Goal: Task Accomplishment & Management: Manage account settings

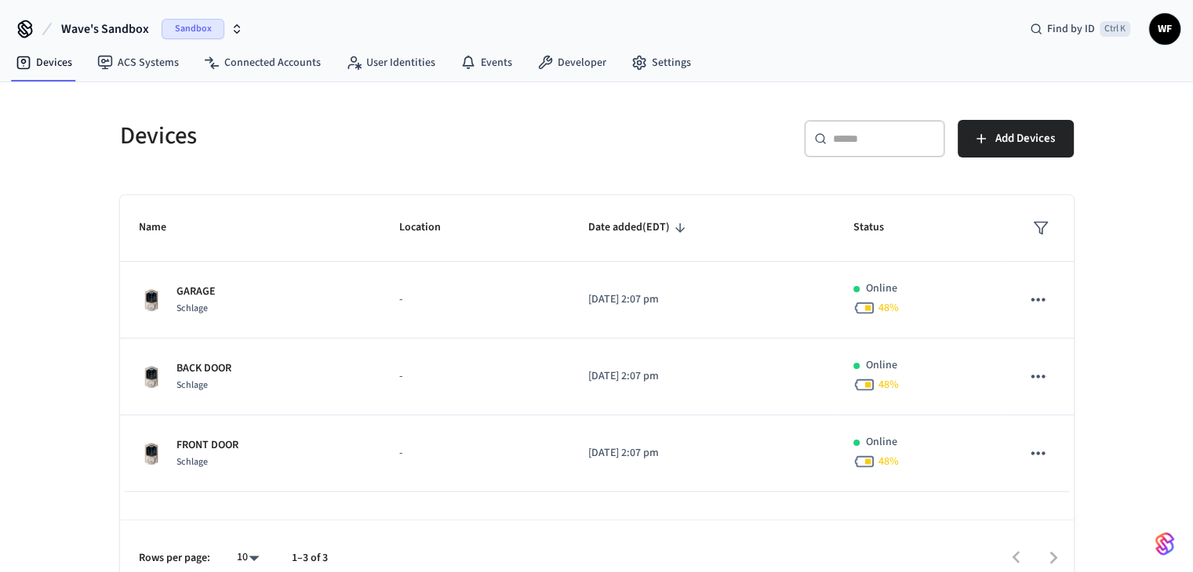
click at [151, 31] on button "Wave's Sandbox Sandbox" at bounding box center [151, 29] width 191 height 33
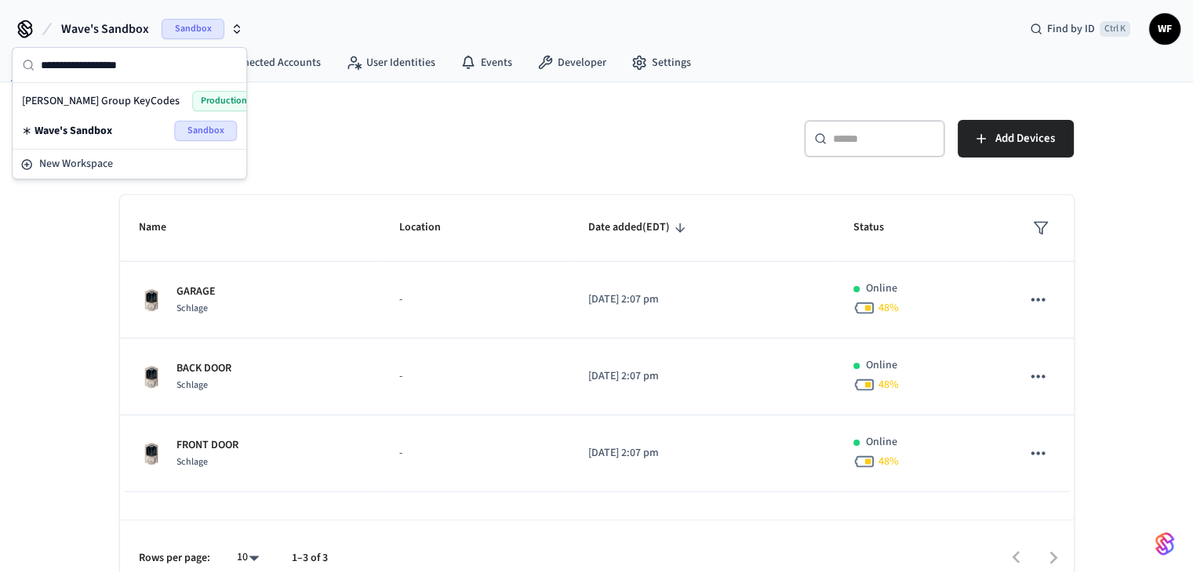
click at [118, 104] on span "[PERSON_NAME] Group KeyCodes" at bounding box center [101, 101] width 158 height 16
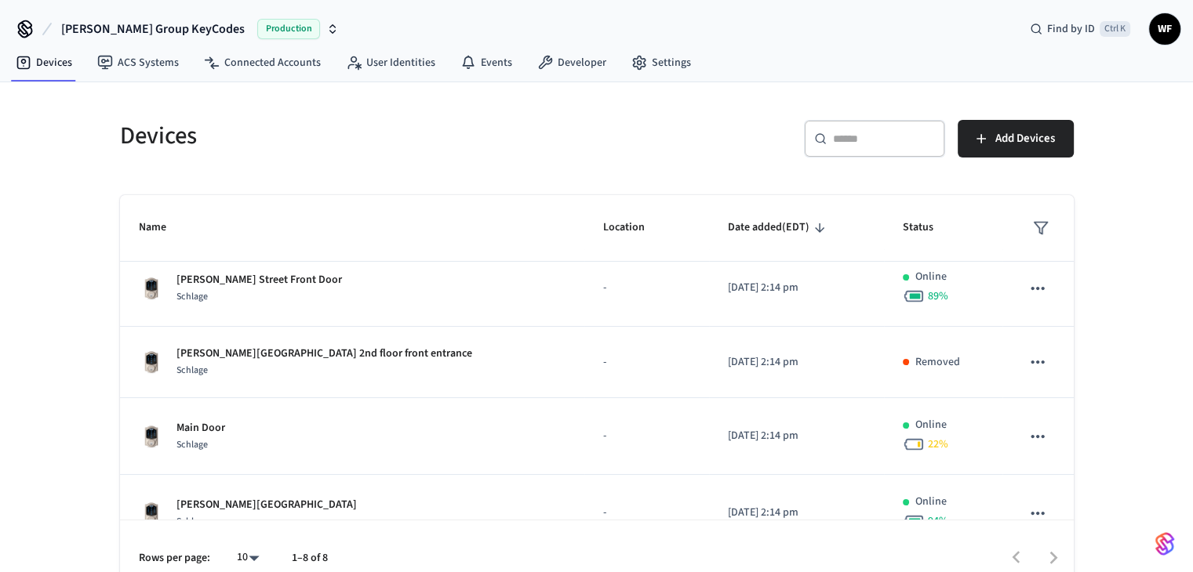
scroll to position [344, 0]
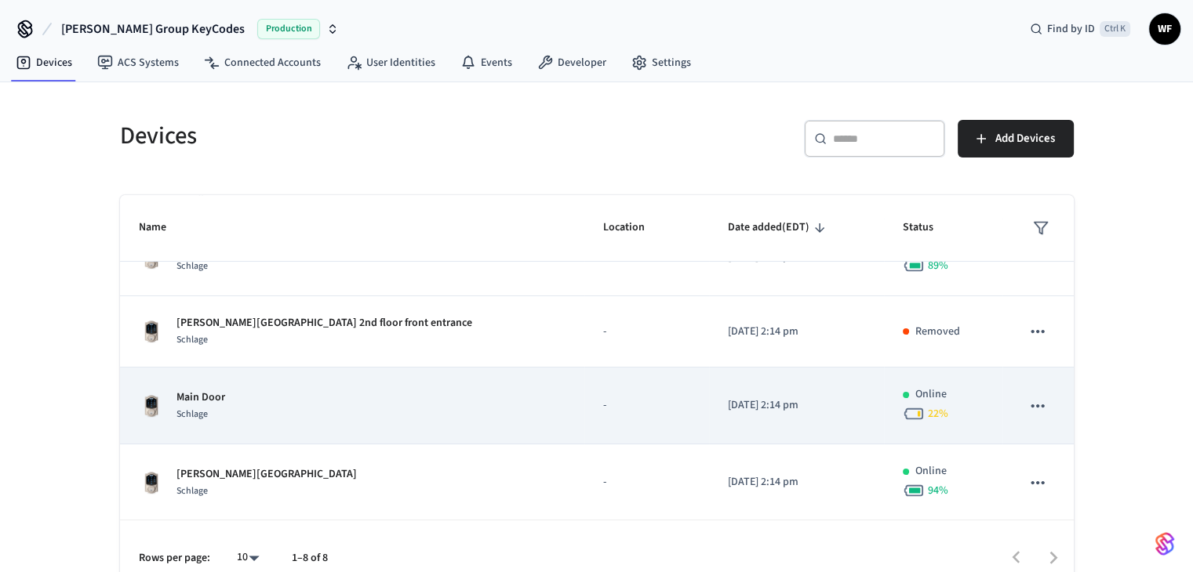
click at [333, 410] on div "Main Door Schlage" at bounding box center [352, 406] width 427 height 33
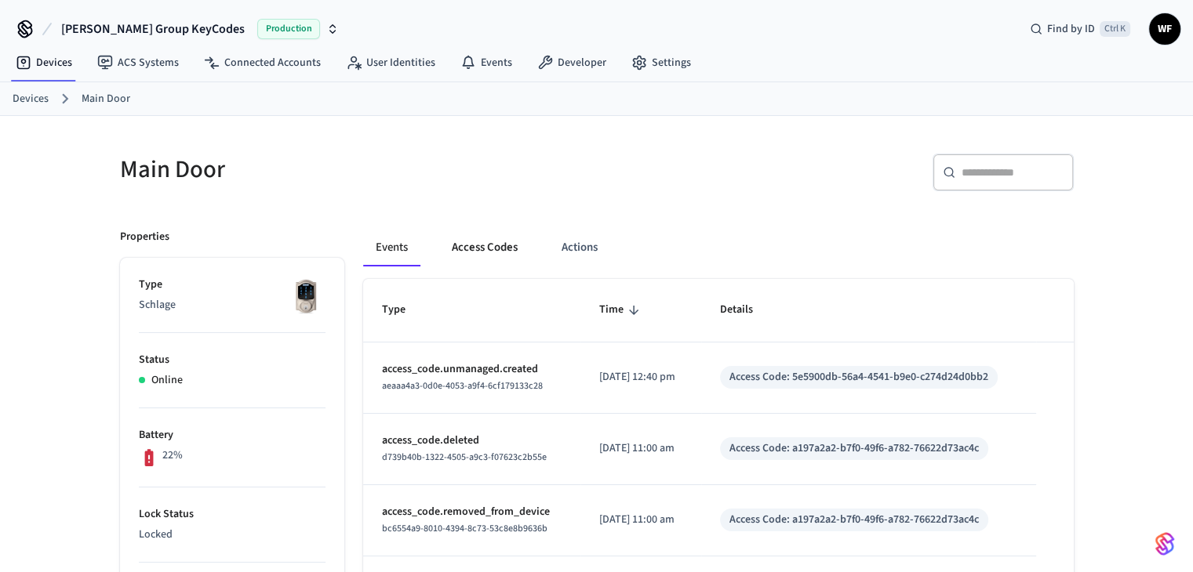
click at [505, 236] on button "Access Codes" at bounding box center [484, 248] width 91 height 38
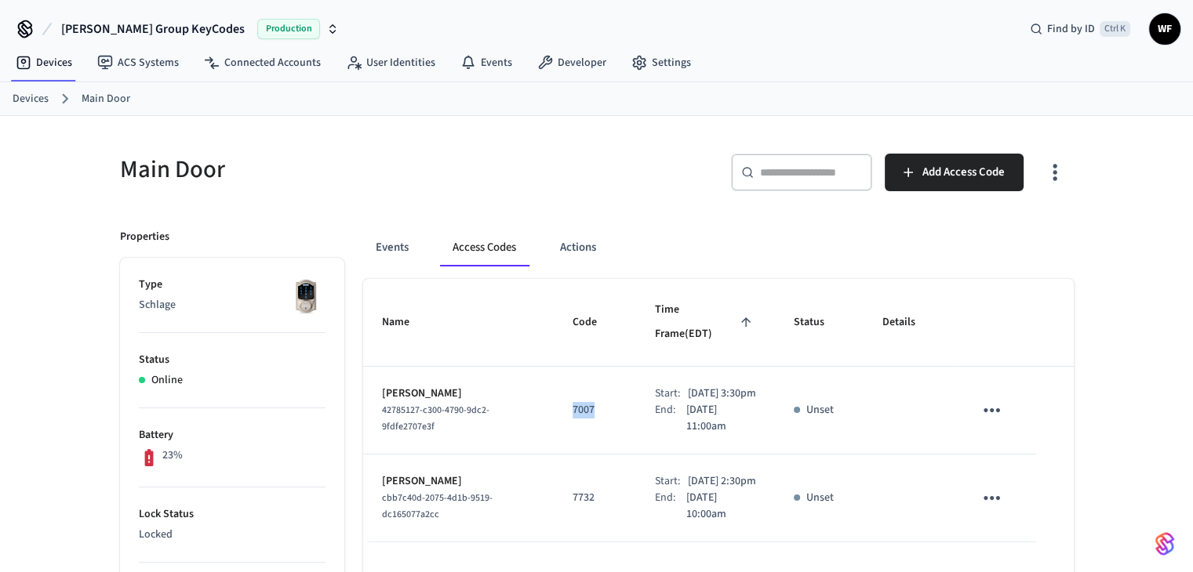
drag, startPoint x: 594, startPoint y: 393, endPoint x: 552, endPoint y: 392, distance: 42.4
click at [554, 392] on td "7007" at bounding box center [595, 411] width 82 height 88
click at [599, 411] on td "7007" at bounding box center [595, 411] width 82 height 88
drag, startPoint x: 591, startPoint y: 391, endPoint x: 530, endPoint y: 381, distance: 61.9
click at [530, 381] on tr "Josh Medeiros 42785127-c300-4790-9dc2-9fdfe2707e3f 7007 Start: Sep 9th 2025 3:3…" at bounding box center [718, 411] width 710 height 88
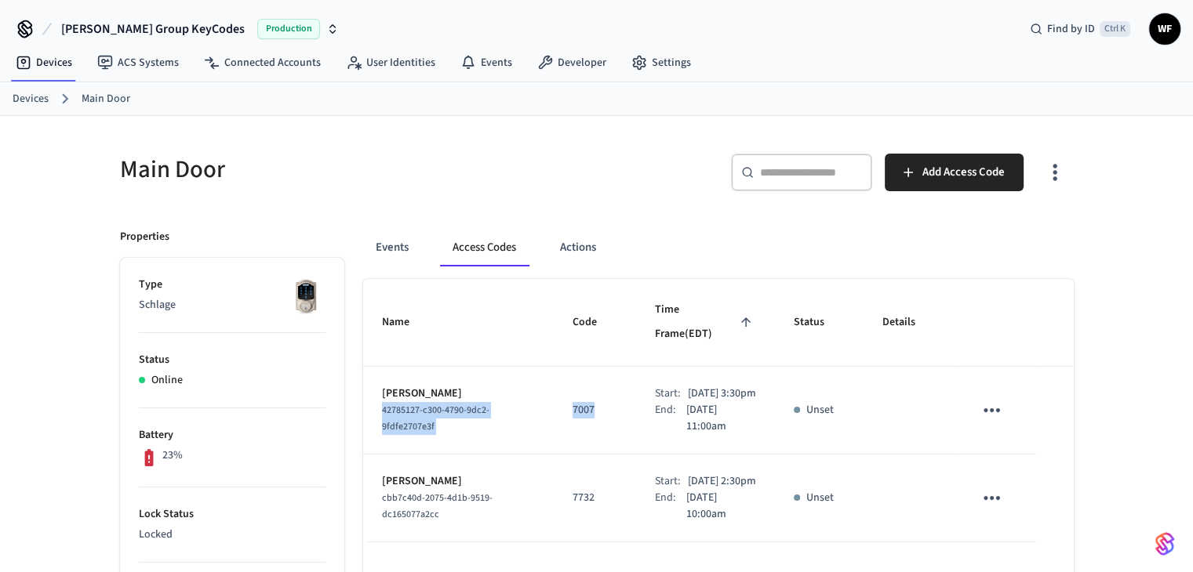
click at [597, 409] on td "7007" at bounding box center [595, 411] width 82 height 88
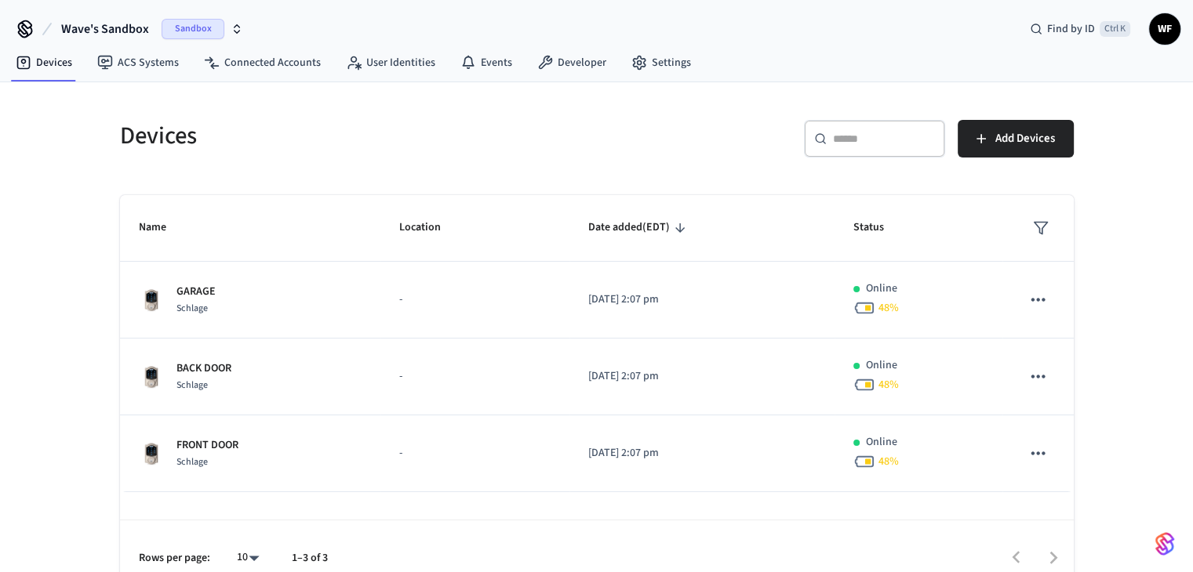
click at [160, 37] on button "Wave's Sandbox Sandbox" at bounding box center [151, 29] width 191 height 33
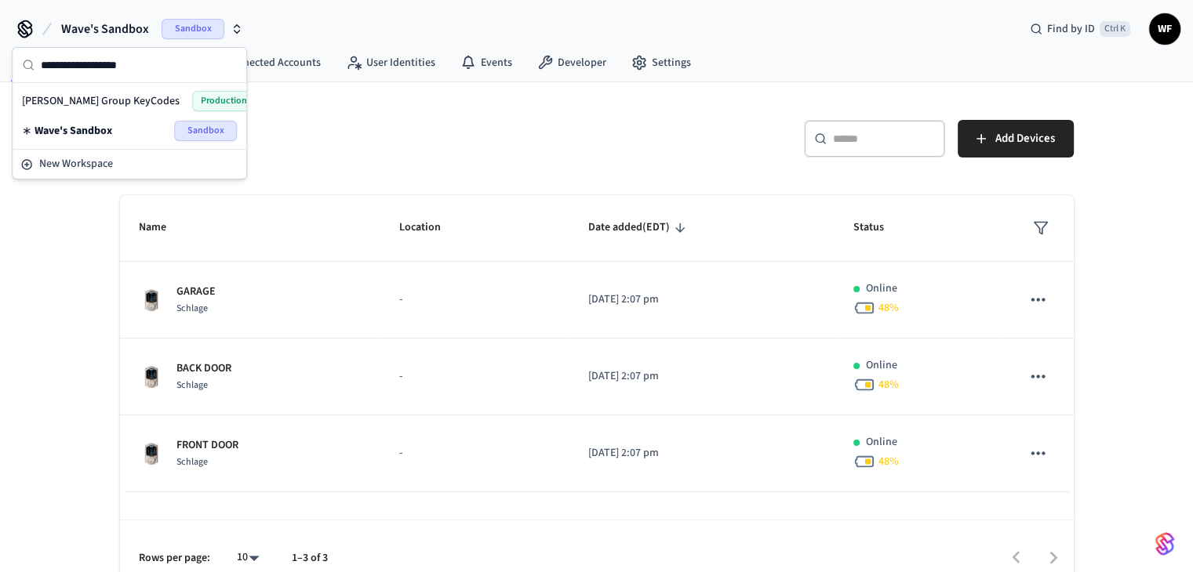
click at [122, 97] on span "[PERSON_NAME] Group KeyCodes" at bounding box center [101, 101] width 158 height 16
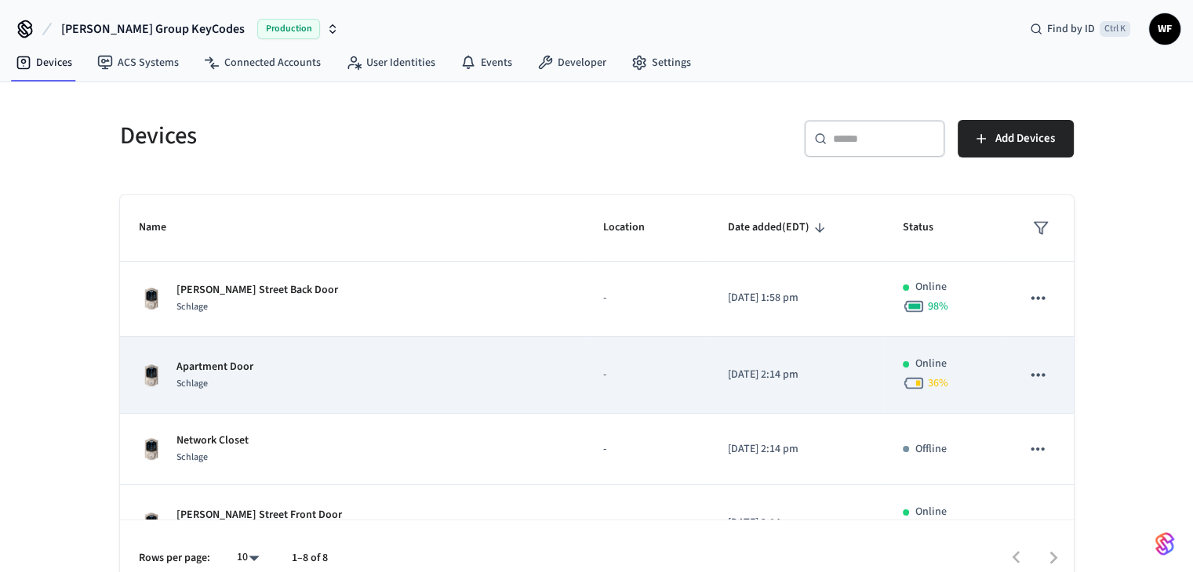
scroll to position [157, 0]
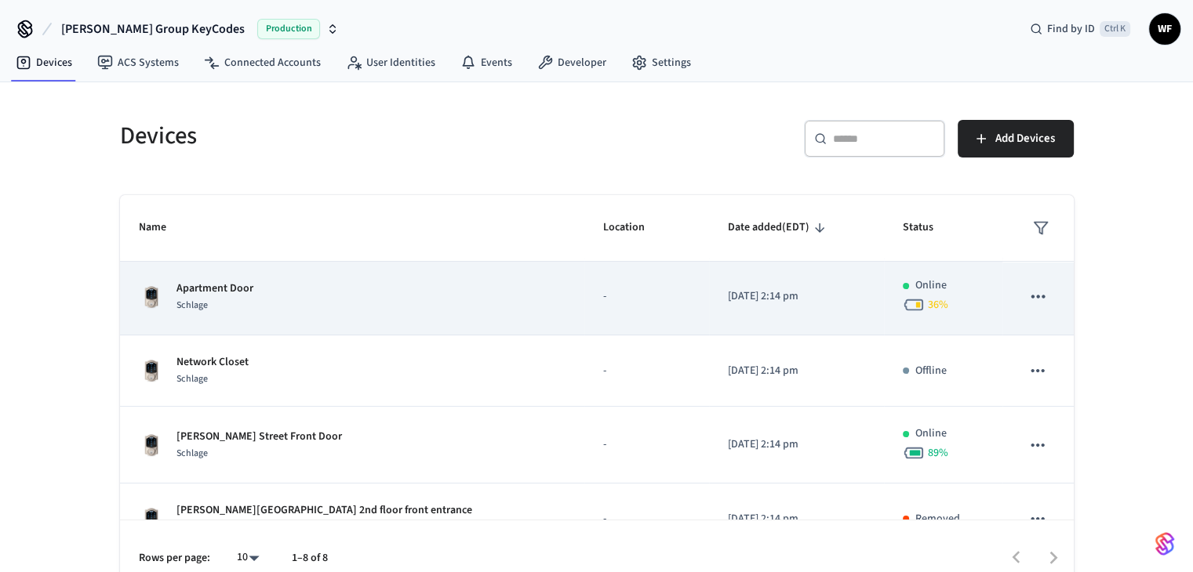
click at [398, 318] on td "Apartment Door Schlage" at bounding box center [352, 297] width 464 height 77
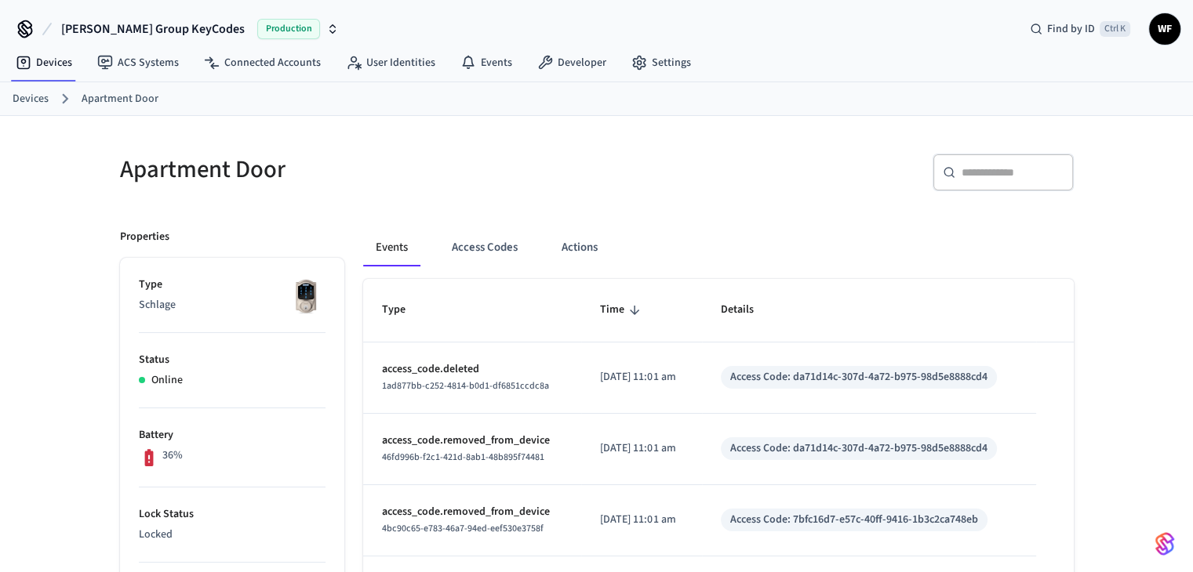
scroll to position [78, 0]
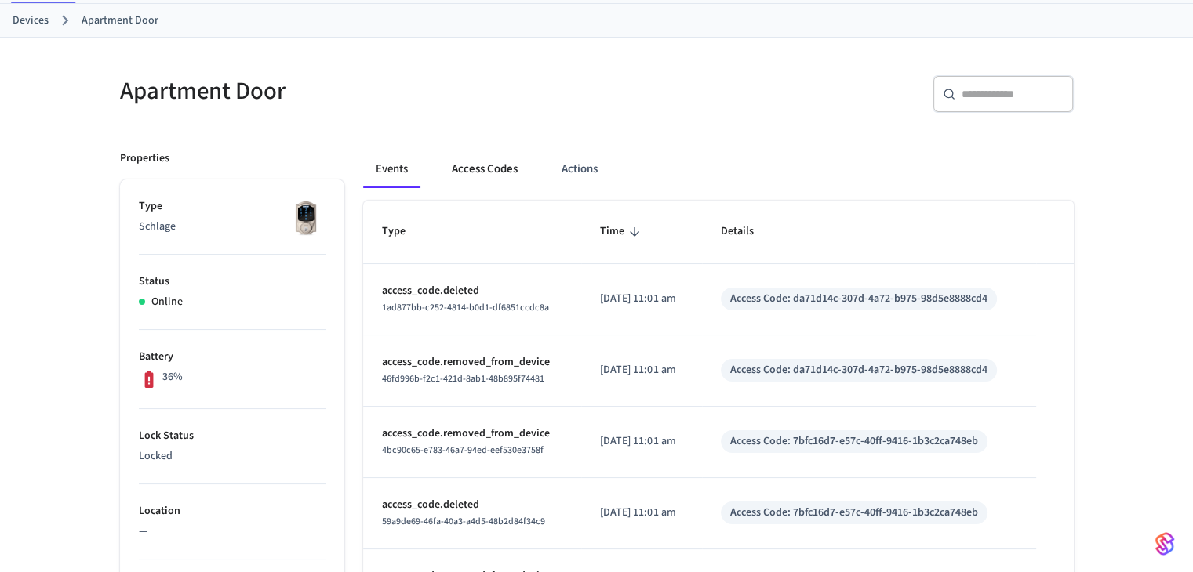
click at [493, 177] on button "Access Codes" at bounding box center [484, 170] width 91 height 38
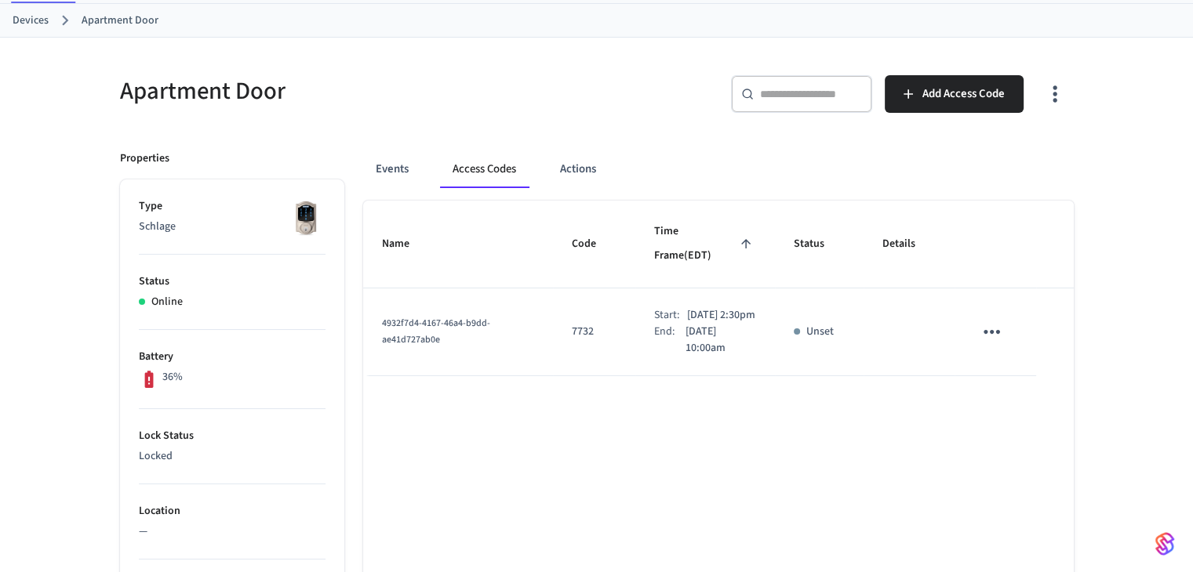
click at [987, 320] on icon "sticky table" at bounding box center [991, 332] width 24 height 24
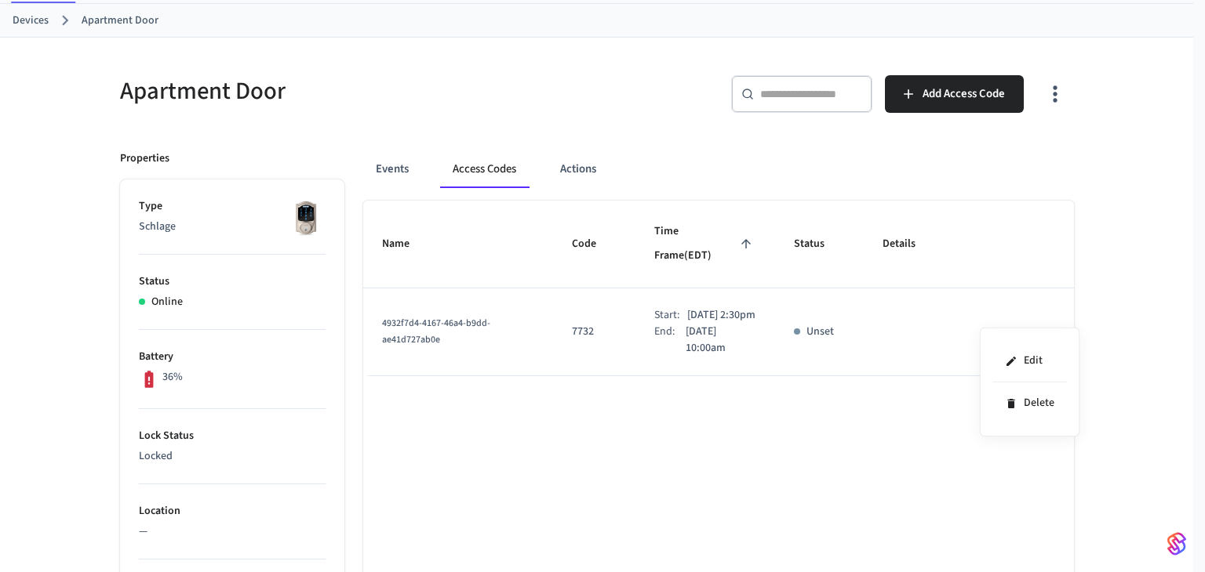
click at [903, 445] on div at bounding box center [602, 286] width 1205 height 572
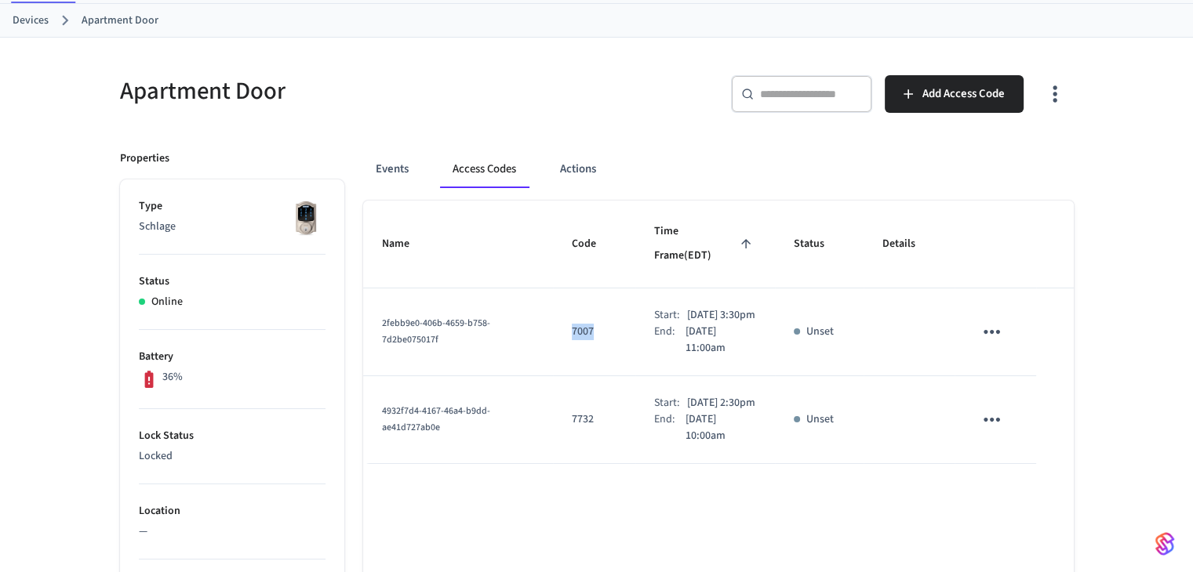
drag, startPoint x: 589, startPoint y: 317, endPoint x: 549, endPoint y: 317, distance: 40.0
click at [553, 317] on td "7007" at bounding box center [594, 333] width 82 height 88
click at [584, 329] on td "7007" at bounding box center [594, 333] width 82 height 88
drag, startPoint x: 581, startPoint y: 318, endPoint x: 547, endPoint y: 318, distance: 33.7
click at [553, 318] on td "7007" at bounding box center [594, 333] width 82 height 88
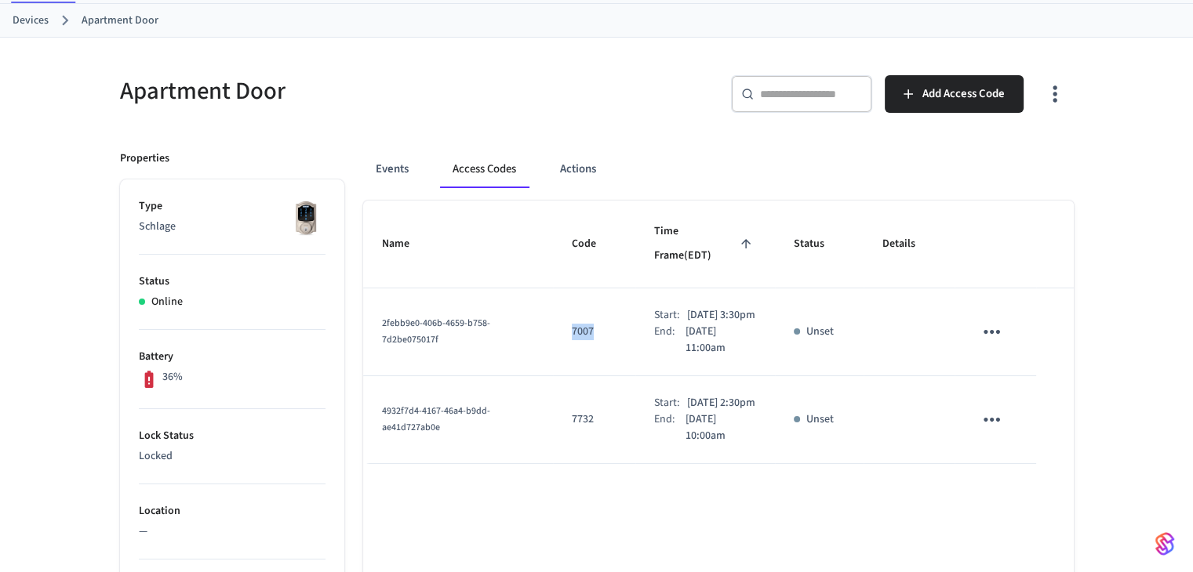
click at [596, 324] on td "7007" at bounding box center [594, 333] width 82 height 88
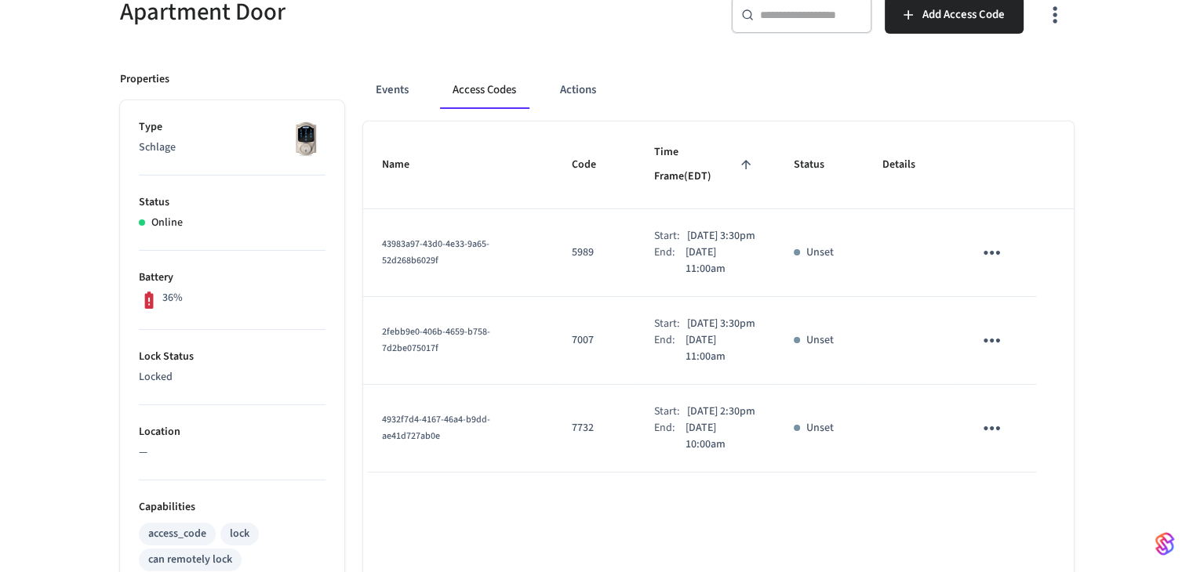
scroll to position [157, 0]
click at [983, 340] on icon "sticky table" at bounding box center [991, 341] width 24 height 24
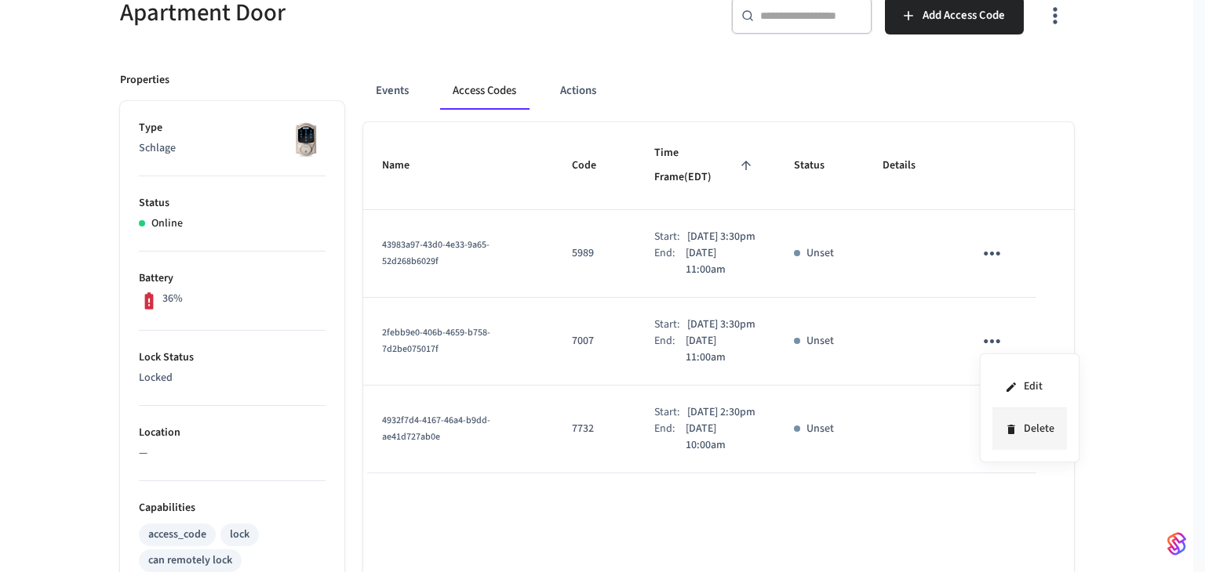
click at [1022, 418] on li "Delete" at bounding box center [1029, 430] width 74 height 42
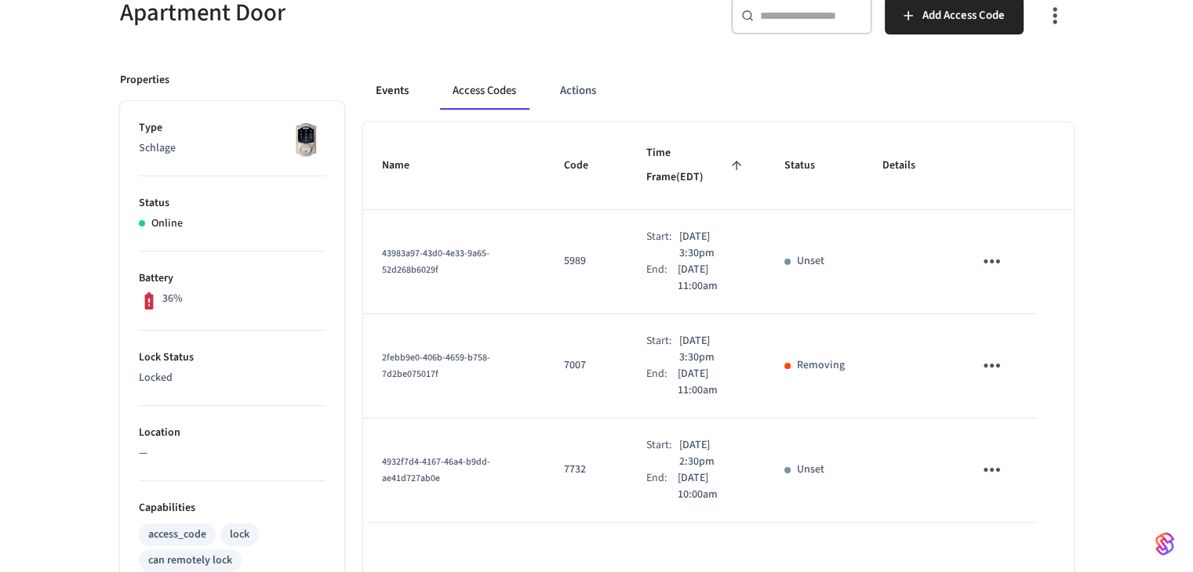
click at [409, 95] on button "Events" at bounding box center [392, 91] width 58 height 38
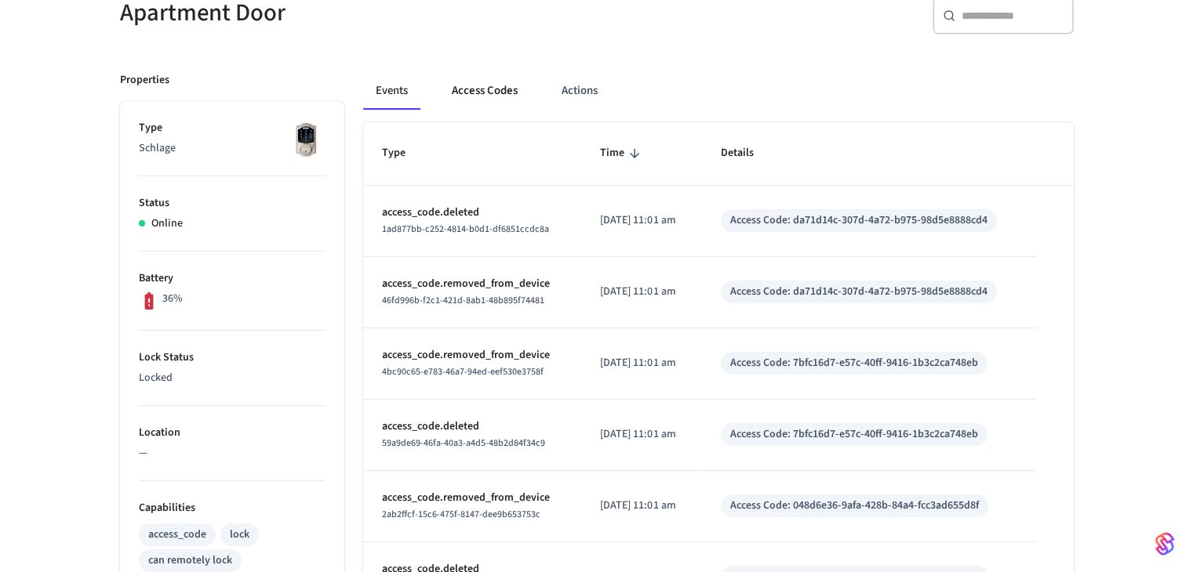
click at [465, 93] on button "Access Codes" at bounding box center [484, 91] width 91 height 38
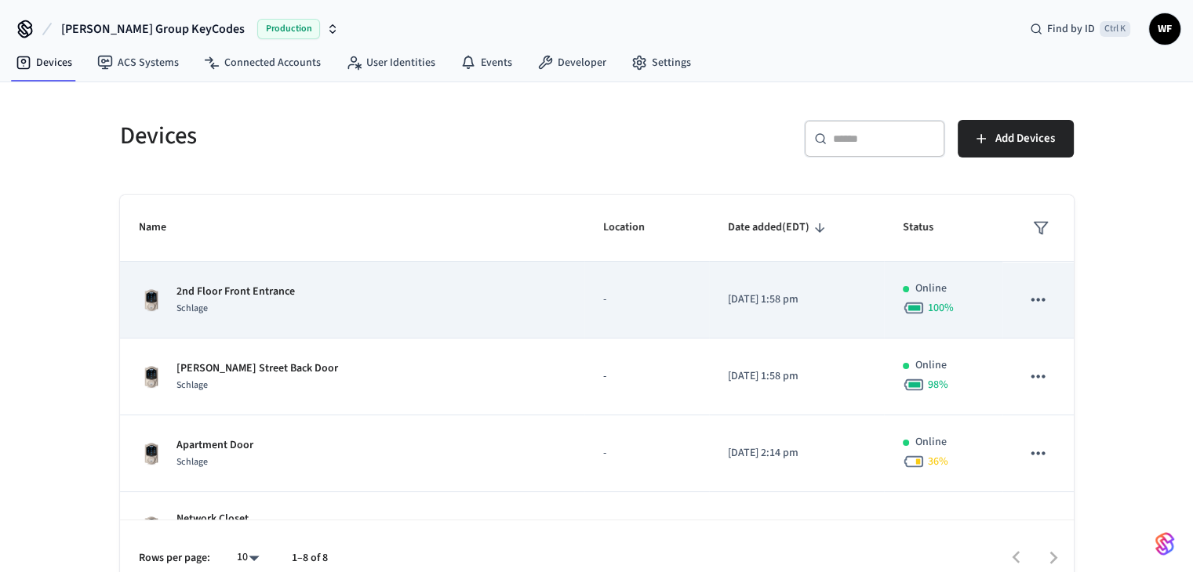
click at [276, 284] on p "2nd Floor Front Entrance" at bounding box center [235, 292] width 118 height 16
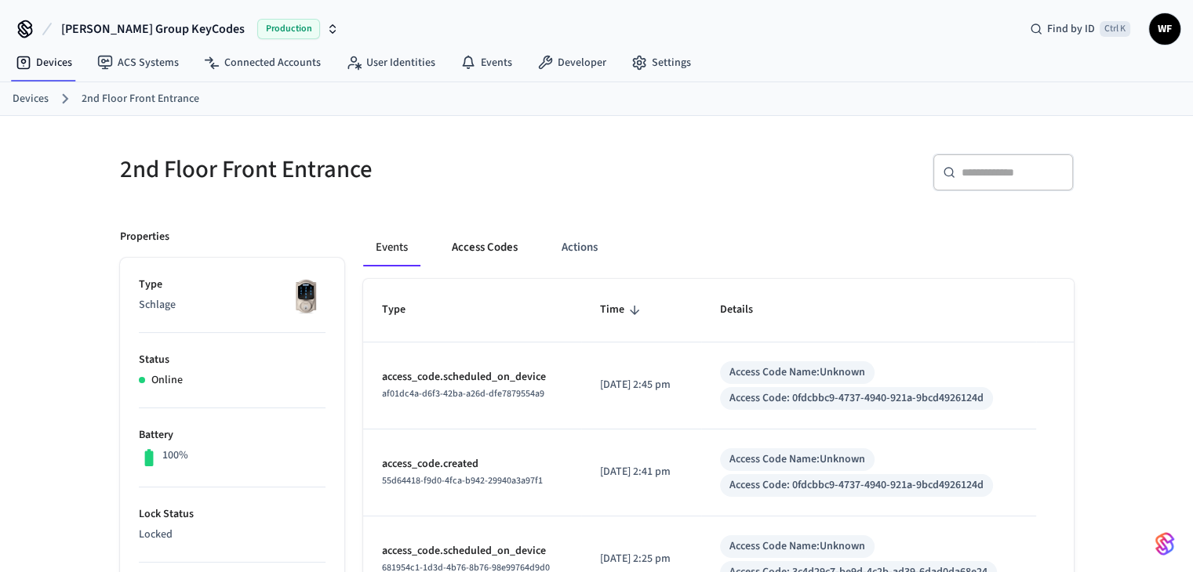
click at [482, 234] on button "Access Codes" at bounding box center [484, 248] width 91 height 38
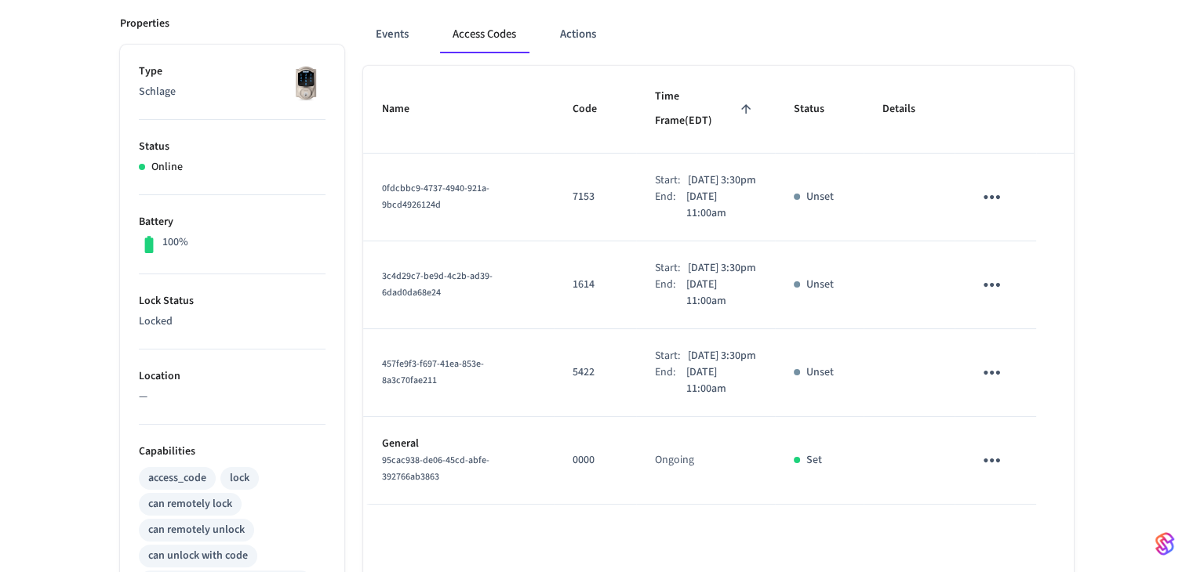
scroll to position [235, 0]
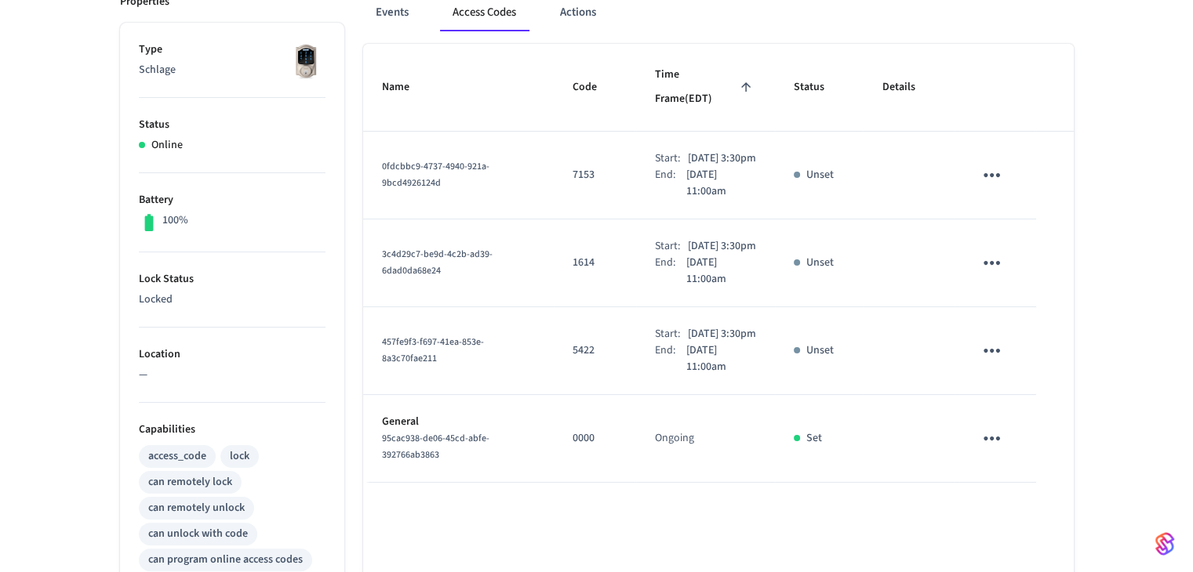
click at [988, 163] on icon "sticky table" at bounding box center [991, 175] width 24 height 24
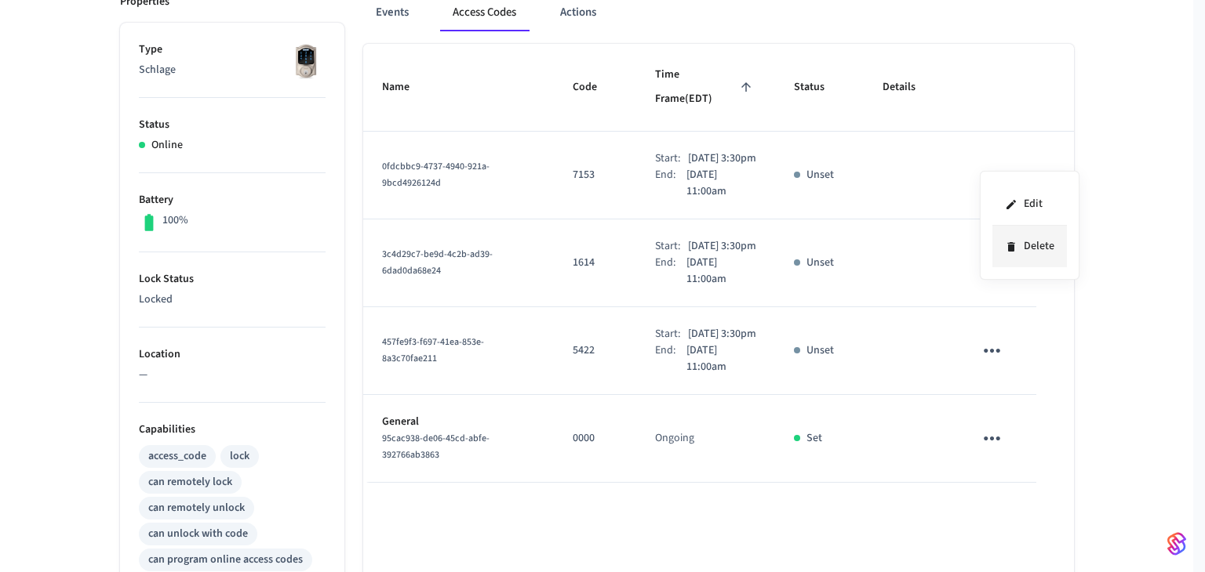
click at [1001, 243] on li "Delete" at bounding box center [1029, 247] width 74 height 42
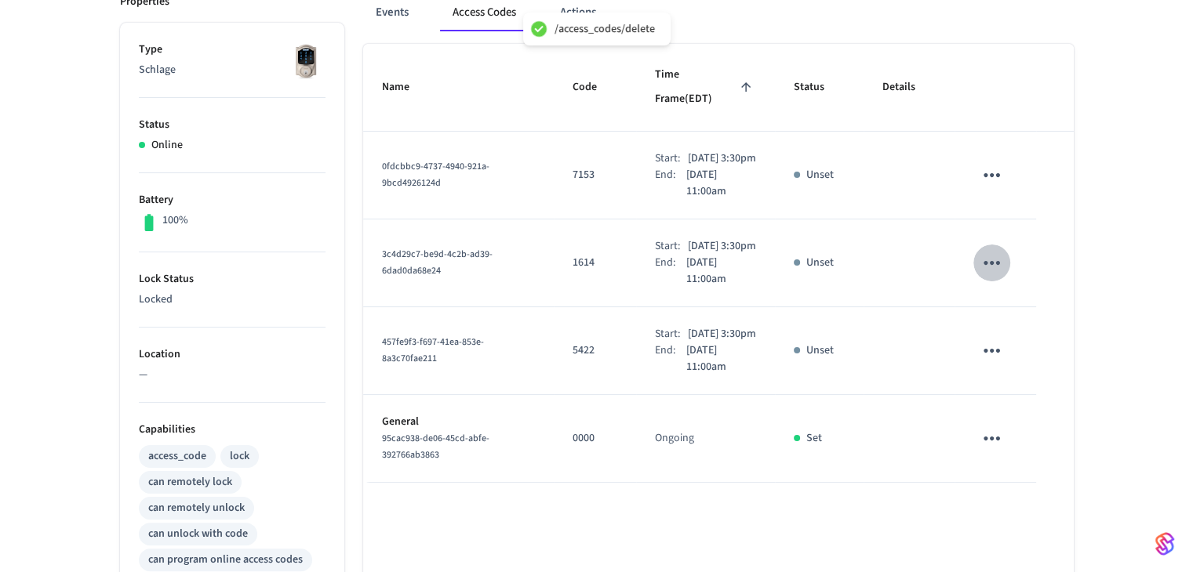
click at [995, 261] on icon "sticky table" at bounding box center [991, 263] width 24 height 24
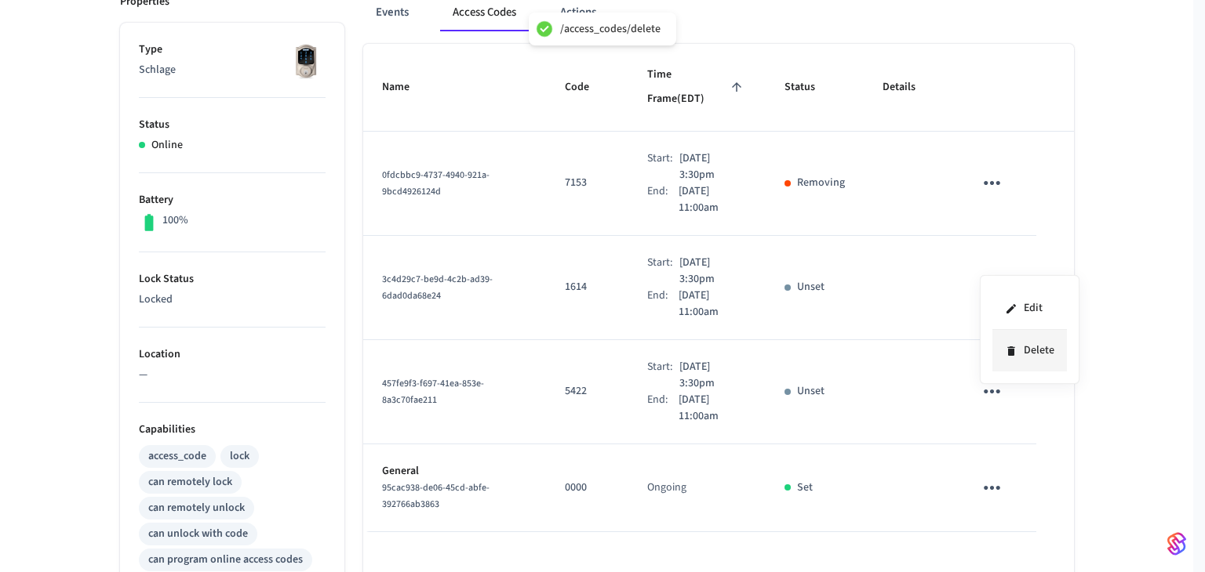
click at [994, 347] on li "Delete" at bounding box center [1029, 351] width 74 height 42
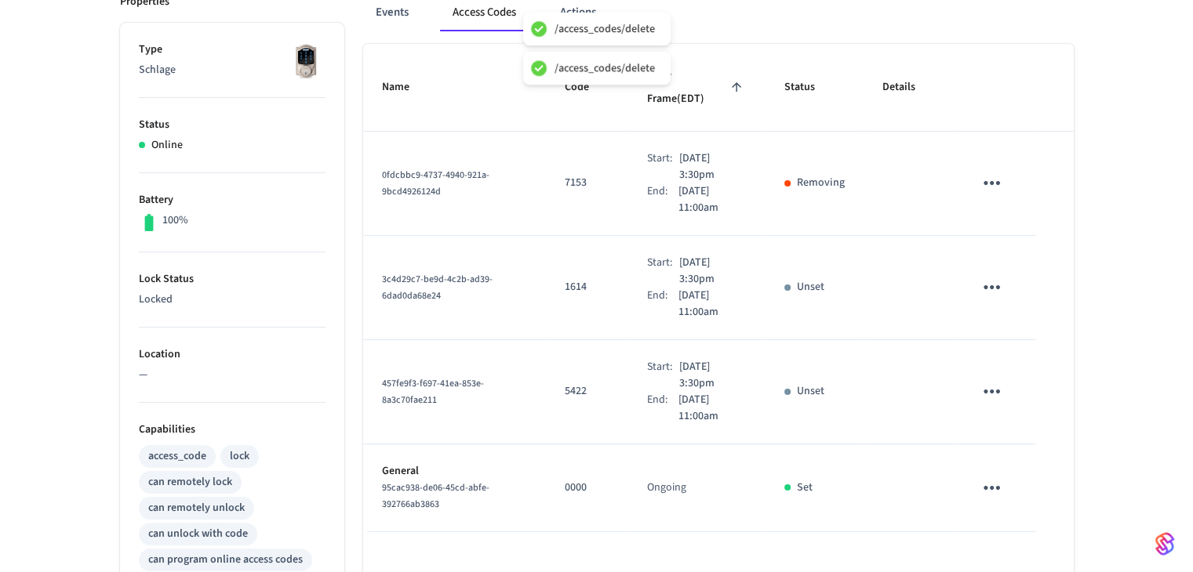
click at [991, 380] on icon "sticky table" at bounding box center [991, 392] width 24 height 24
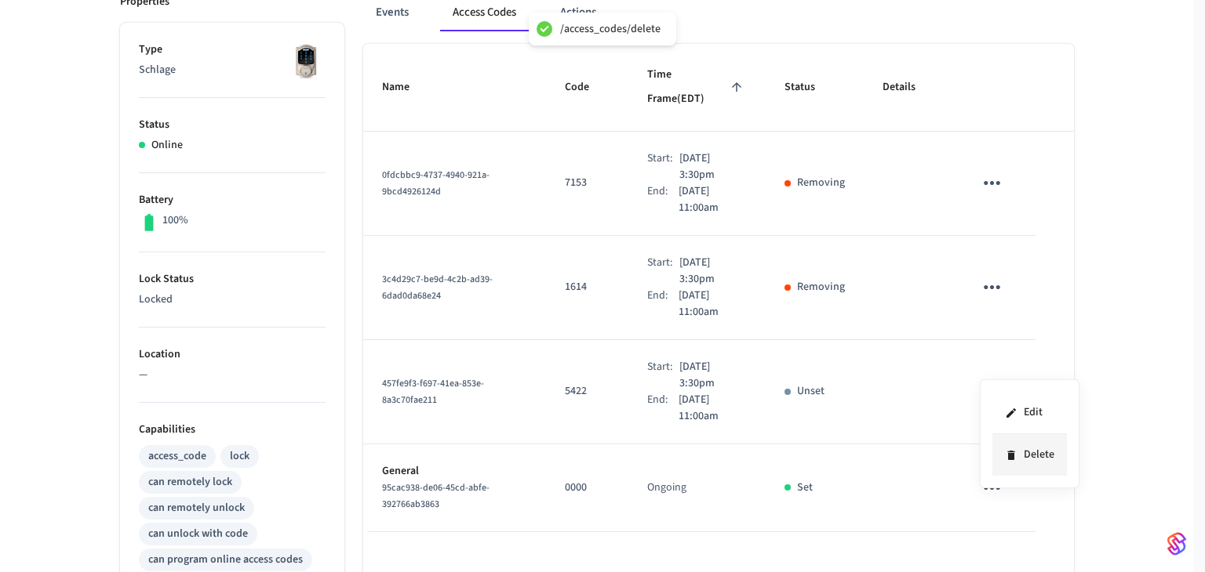
click at [998, 442] on li "Delete" at bounding box center [1029, 455] width 74 height 42
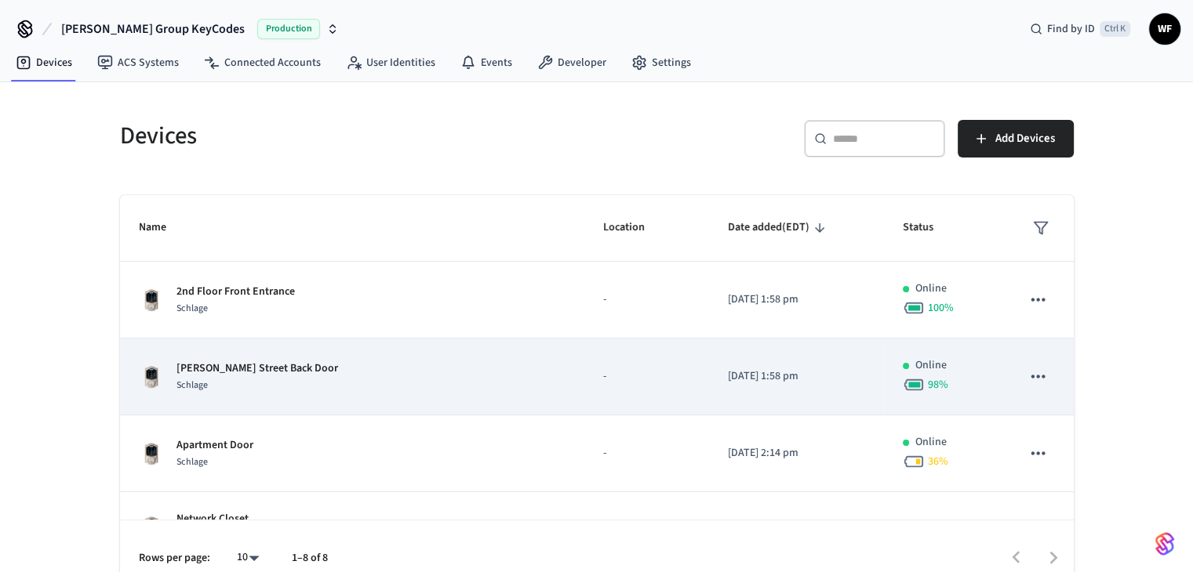
click at [257, 377] on div "Schlage" at bounding box center [257, 385] width 162 height 16
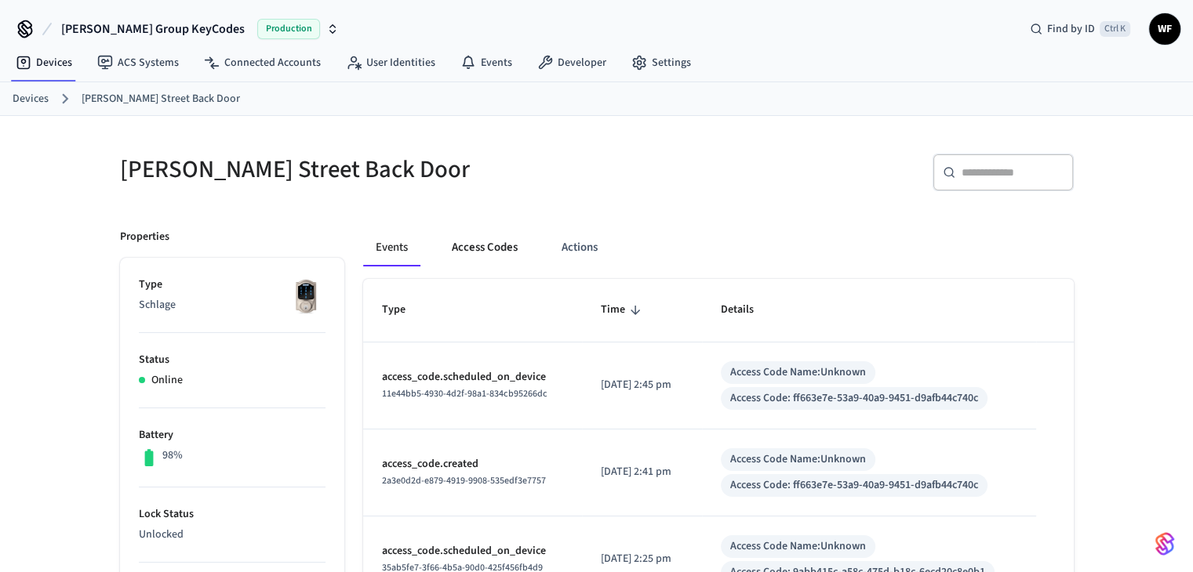
click at [485, 252] on button "Access Codes" at bounding box center [484, 248] width 91 height 38
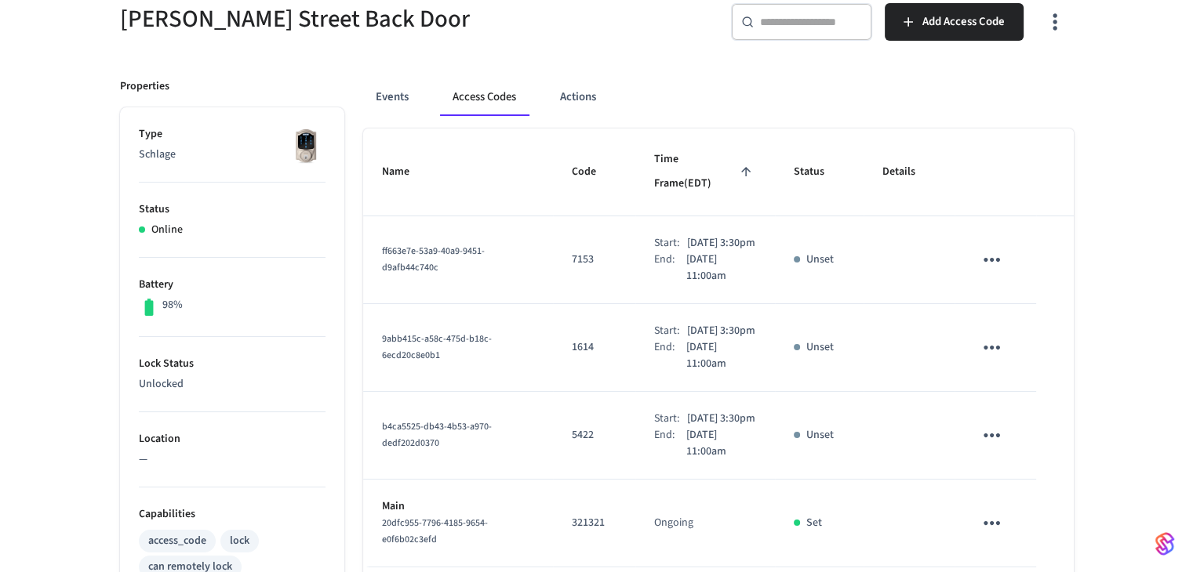
scroll to position [157, 0]
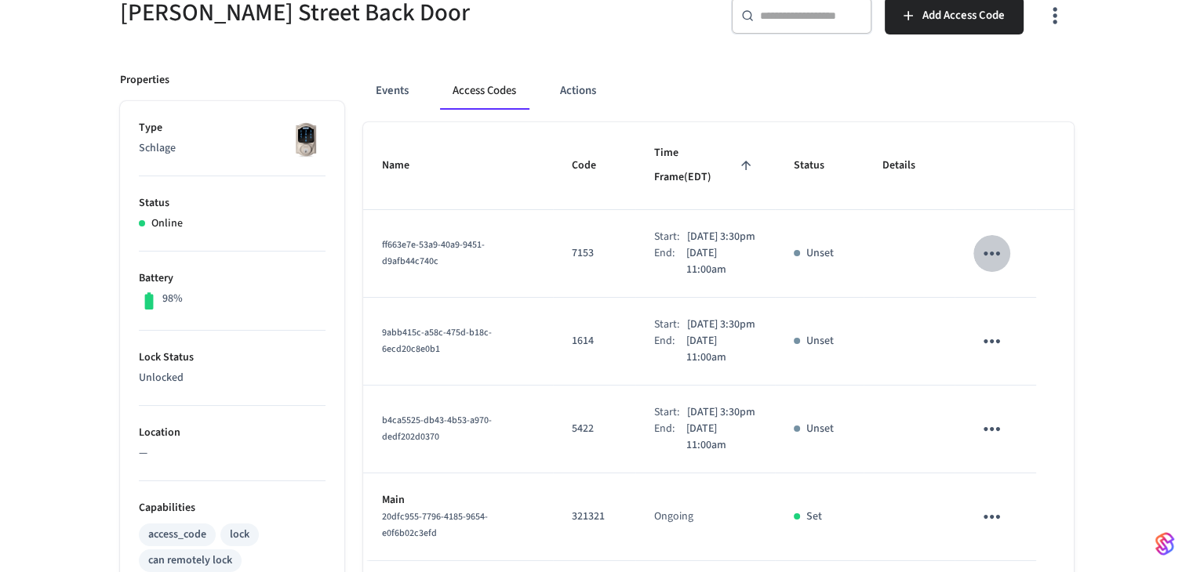
click at [1001, 244] on icon "sticky table" at bounding box center [991, 254] width 24 height 24
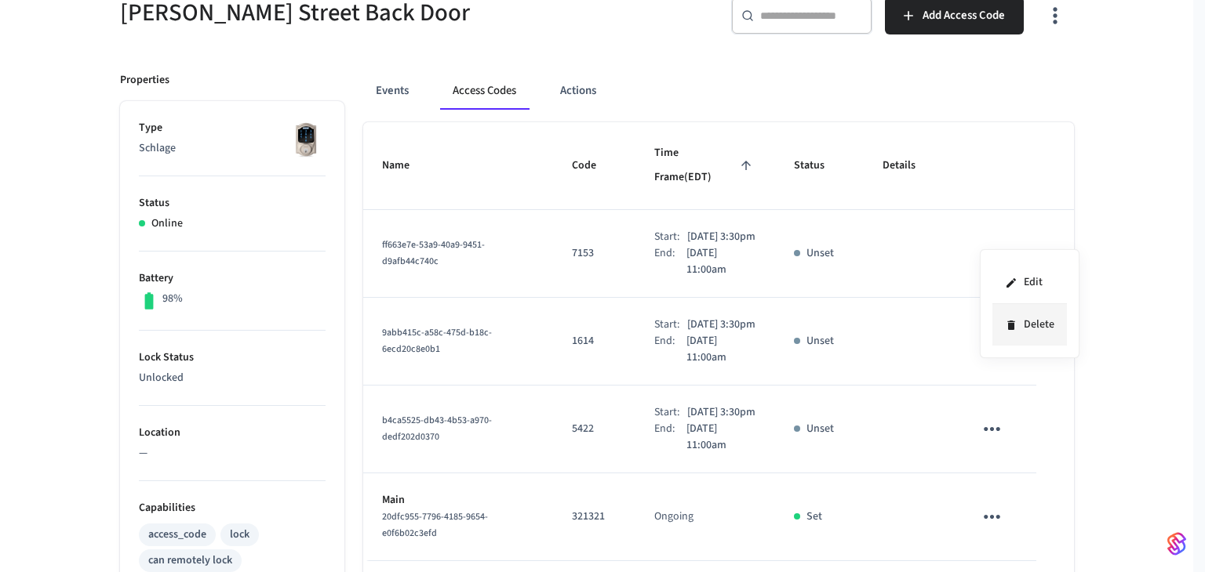
click at [1004, 338] on li "Delete" at bounding box center [1029, 325] width 74 height 42
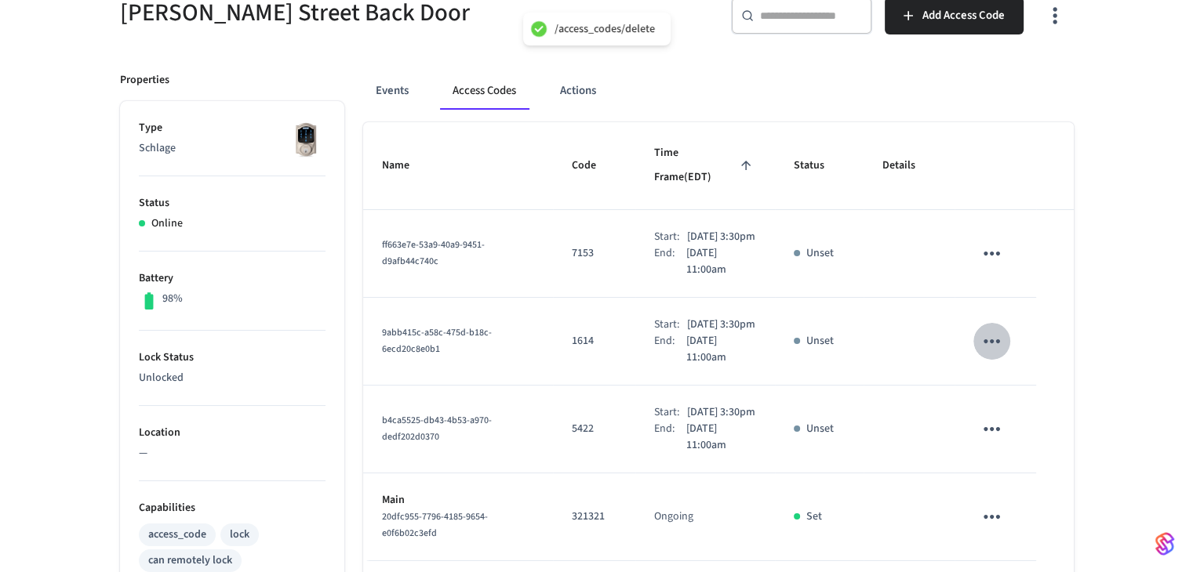
click at [992, 336] on icon "sticky table" at bounding box center [991, 341] width 24 height 24
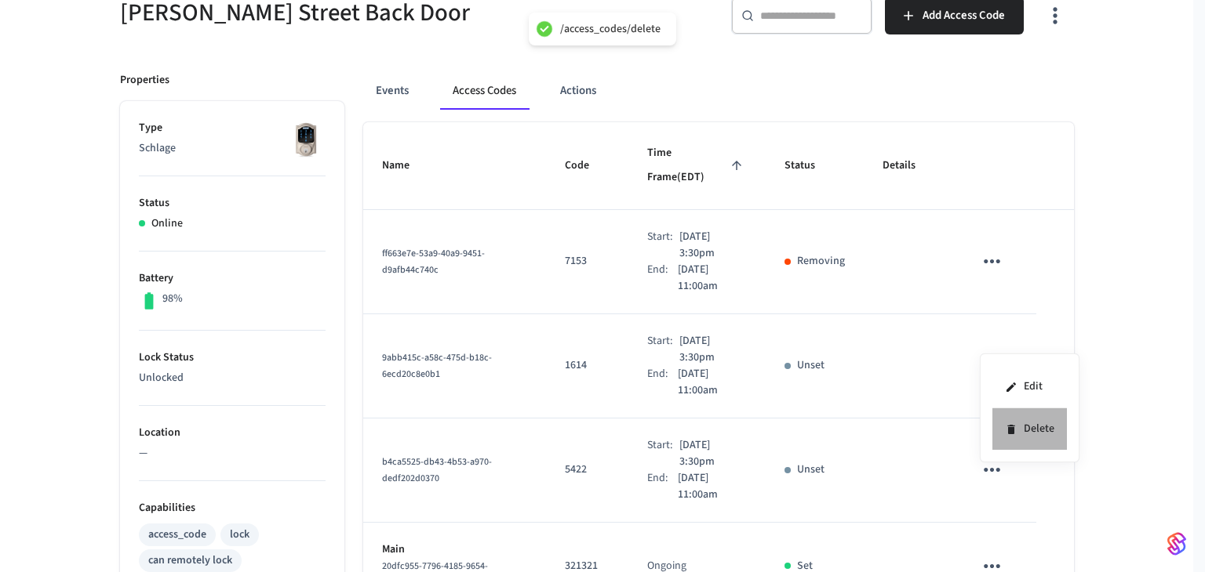
click at [1021, 434] on li "Delete" at bounding box center [1029, 430] width 74 height 42
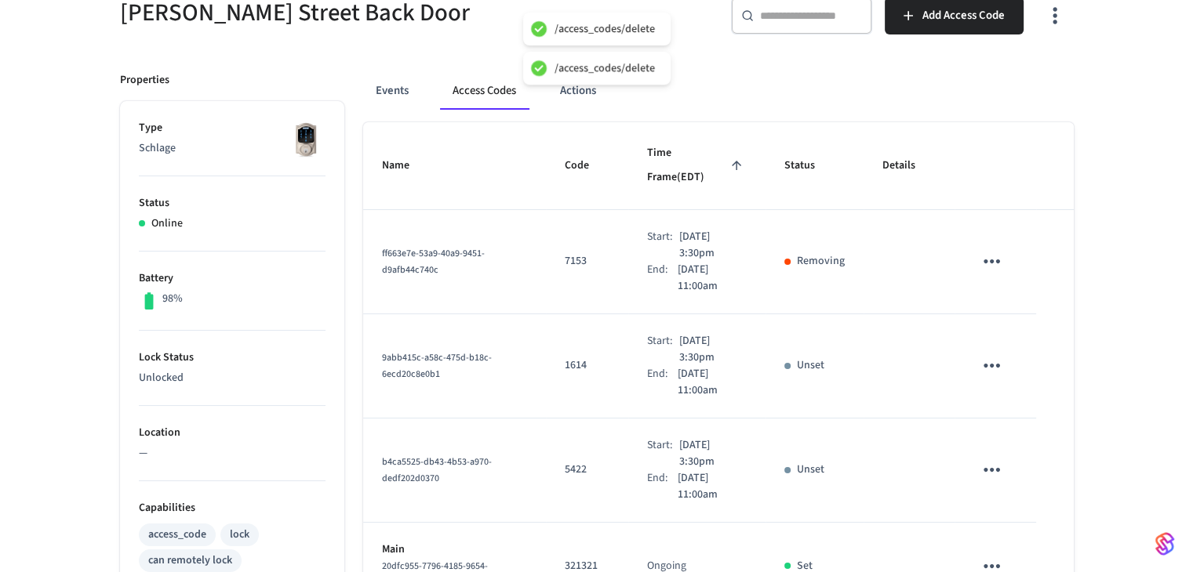
scroll to position [314, 0]
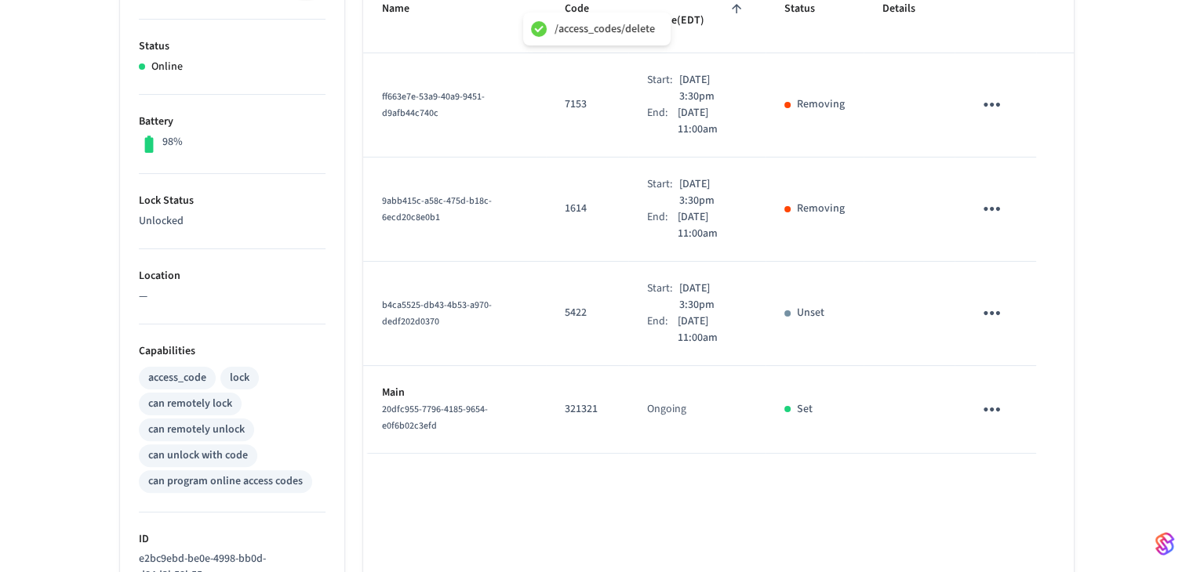
click at [993, 311] on icon "sticky table" at bounding box center [991, 313] width 16 height 4
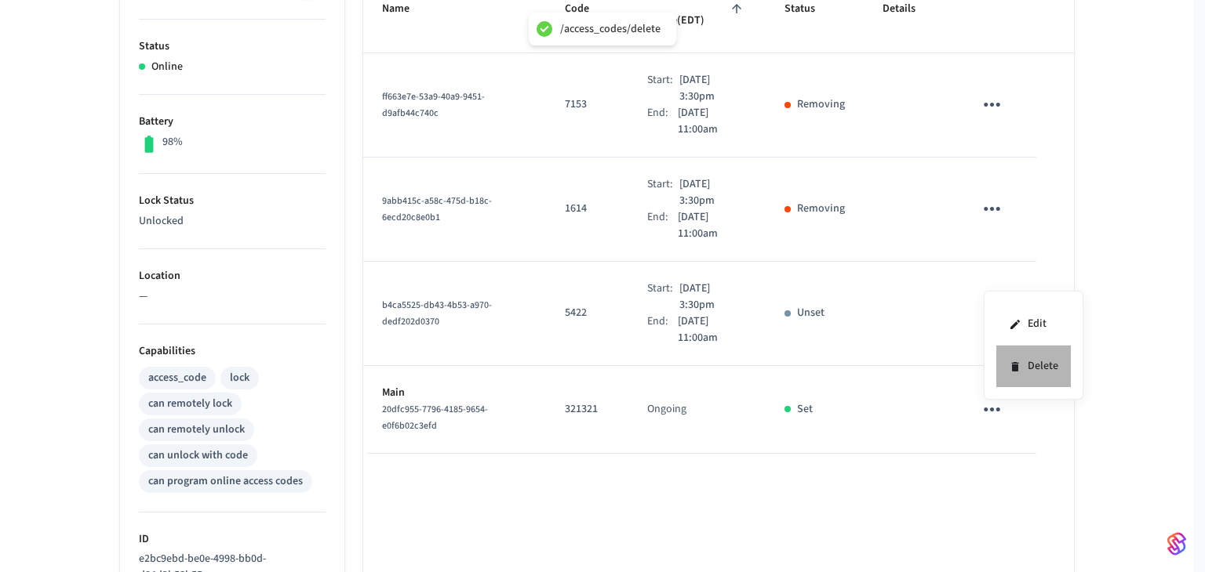
click at [998, 364] on li "Delete" at bounding box center [1033, 367] width 74 height 42
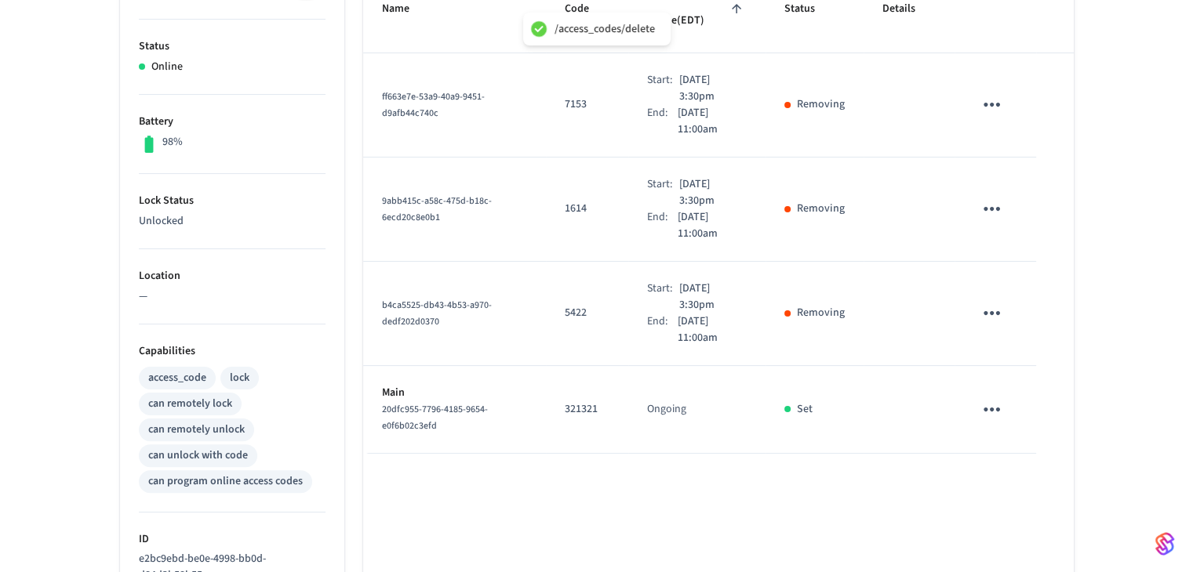
scroll to position [0, 0]
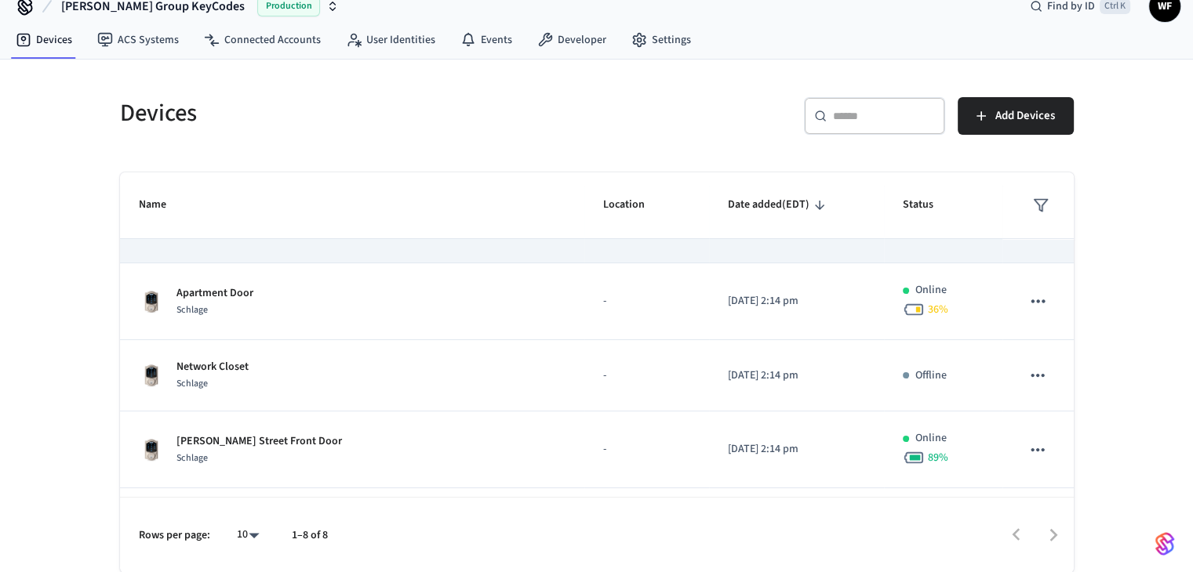
scroll to position [157, 0]
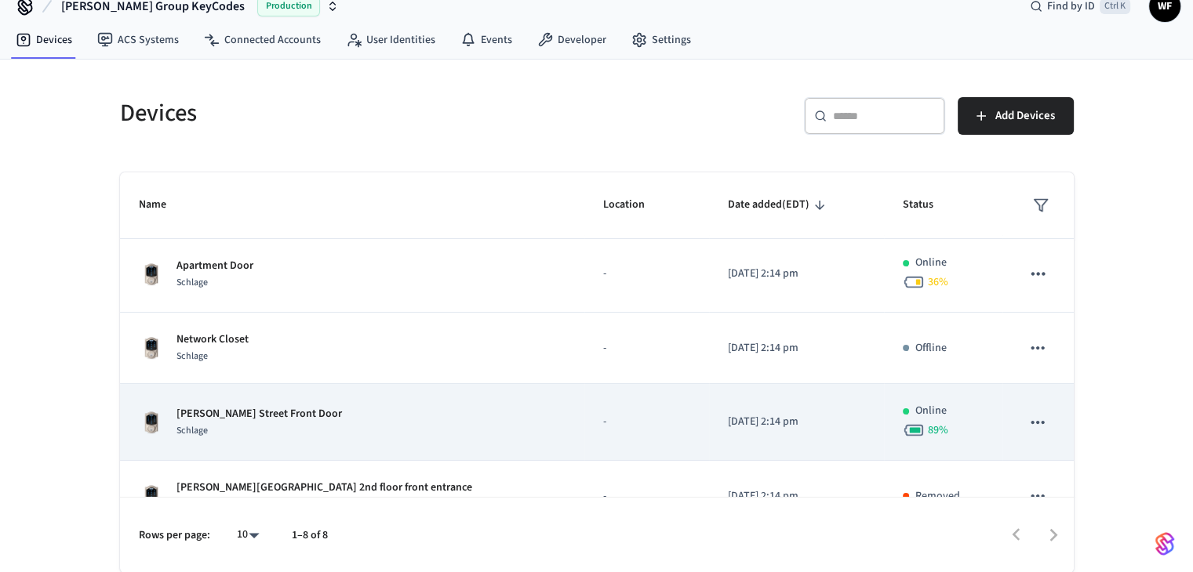
click at [402, 434] on div "[PERSON_NAME] Street Front Door Schlage" at bounding box center [352, 422] width 427 height 33
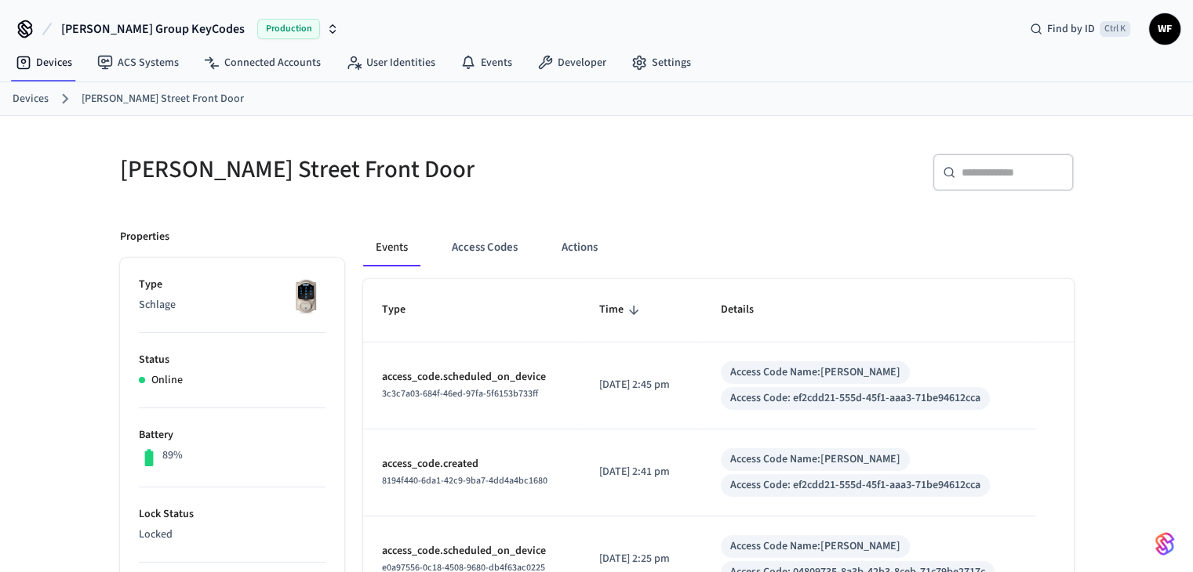
click at [28, 97] on link "Devices" at bounding box center [31, 99] width 36 height 16
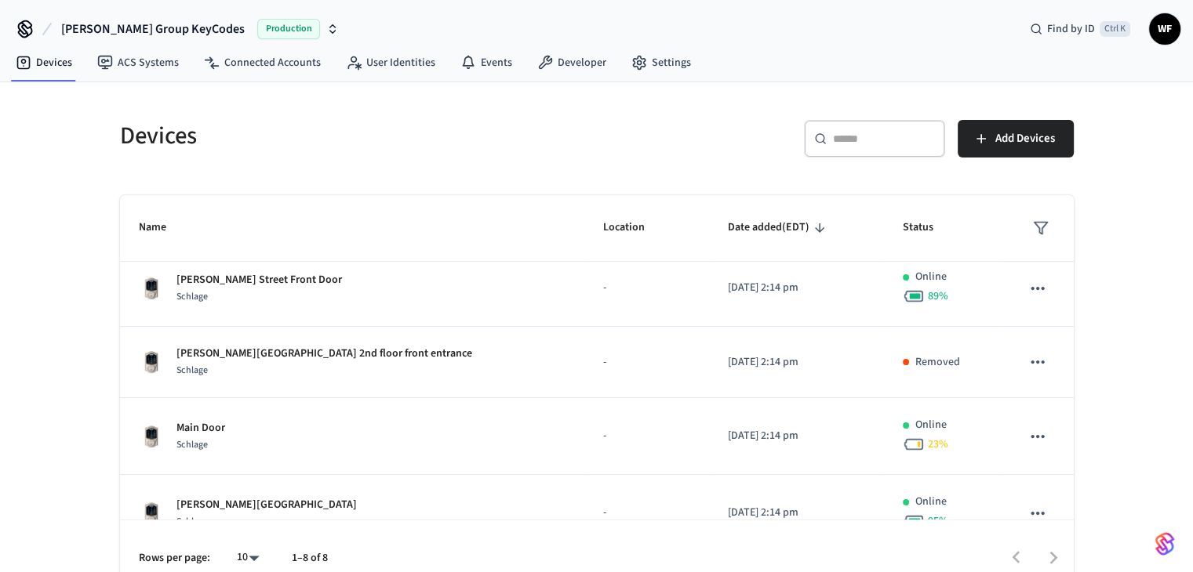
scroll to position [344, 0]
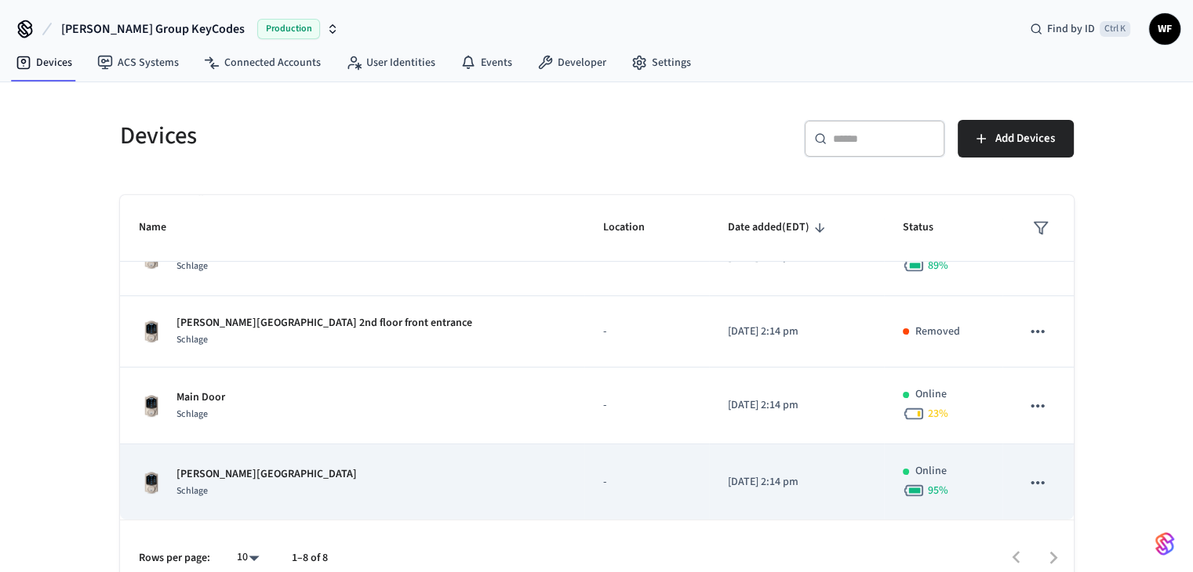
click at [352, 461] on td "[PERSON_NAME][GEOGRAPHIC_DATA] 2nd floor Entrance Schlage" at bounding box center [352, 483] width 464 height 77
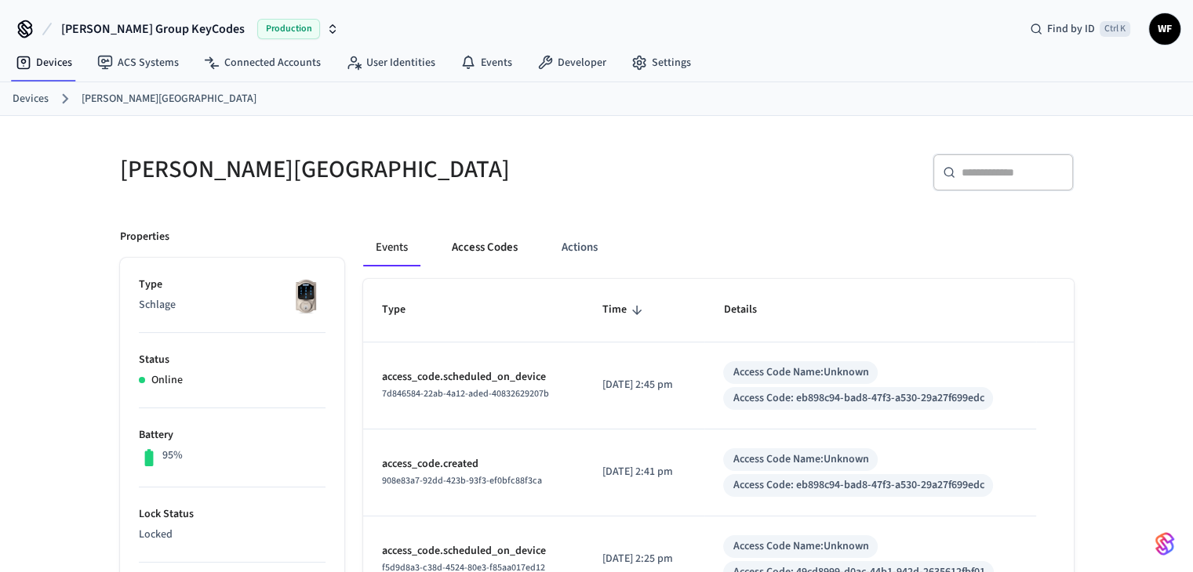
click at [503, 249] on button "Access Codes" at bounding box center [484, 248] width 91 height 38
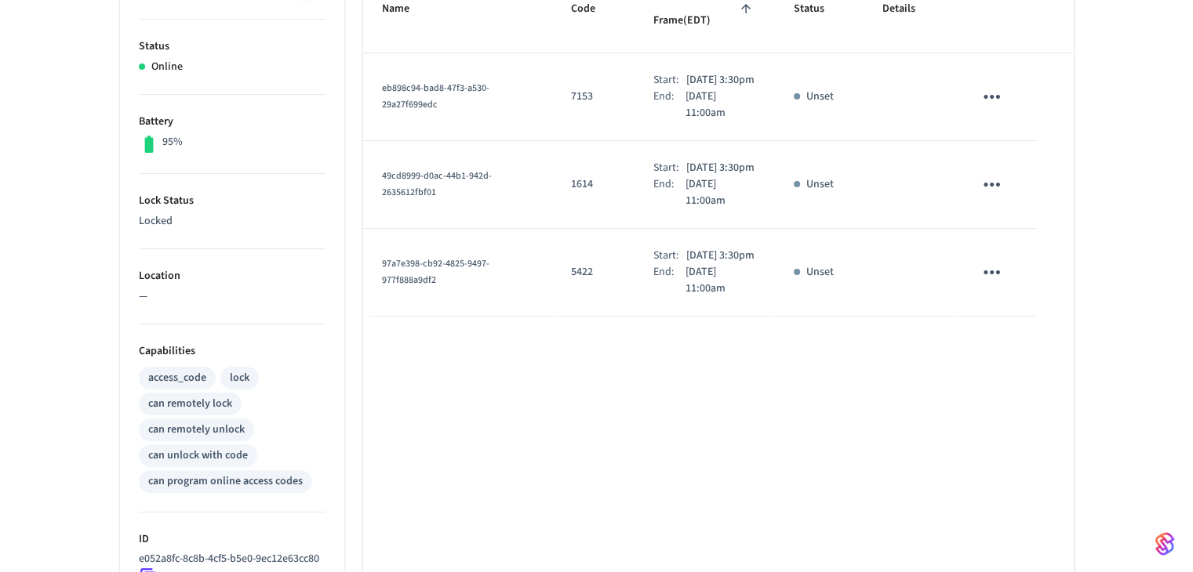
scroll to position [235, 0]
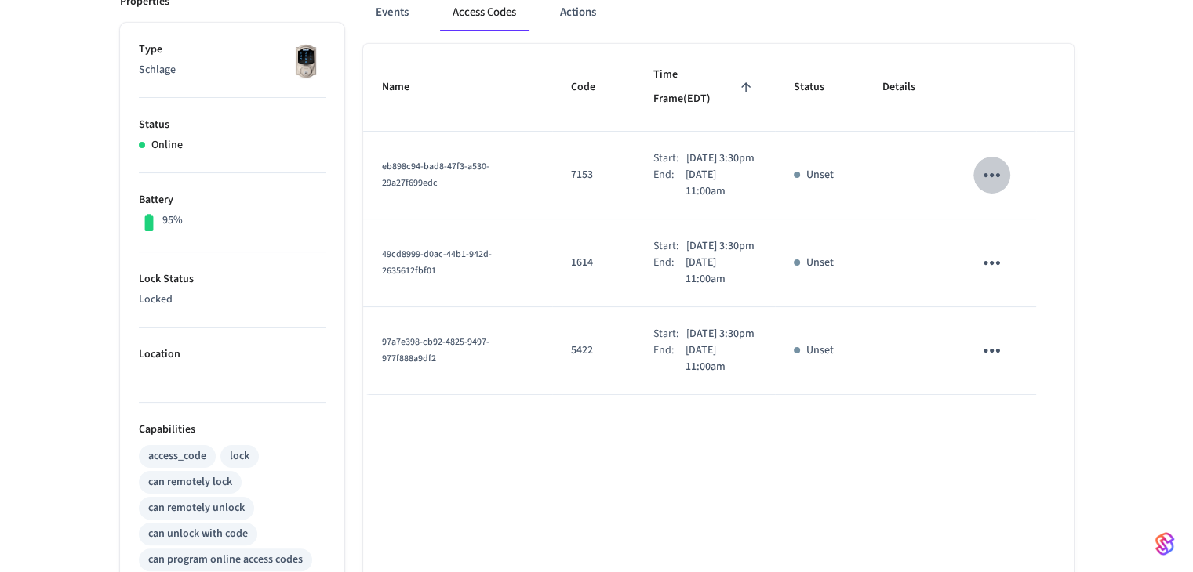
click at [1001, 168] on icon "sticky table" at bounding box center [991, 175] width 24 height 24
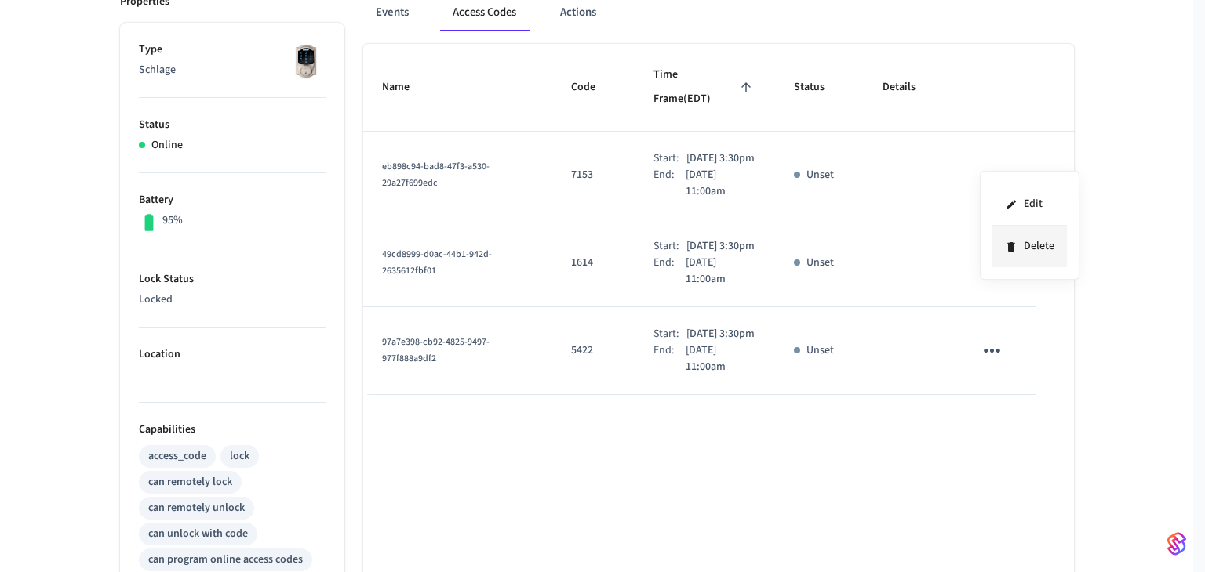
click at [1012, 251] on icon at bounding box center [1011, 247] width 13 height 13
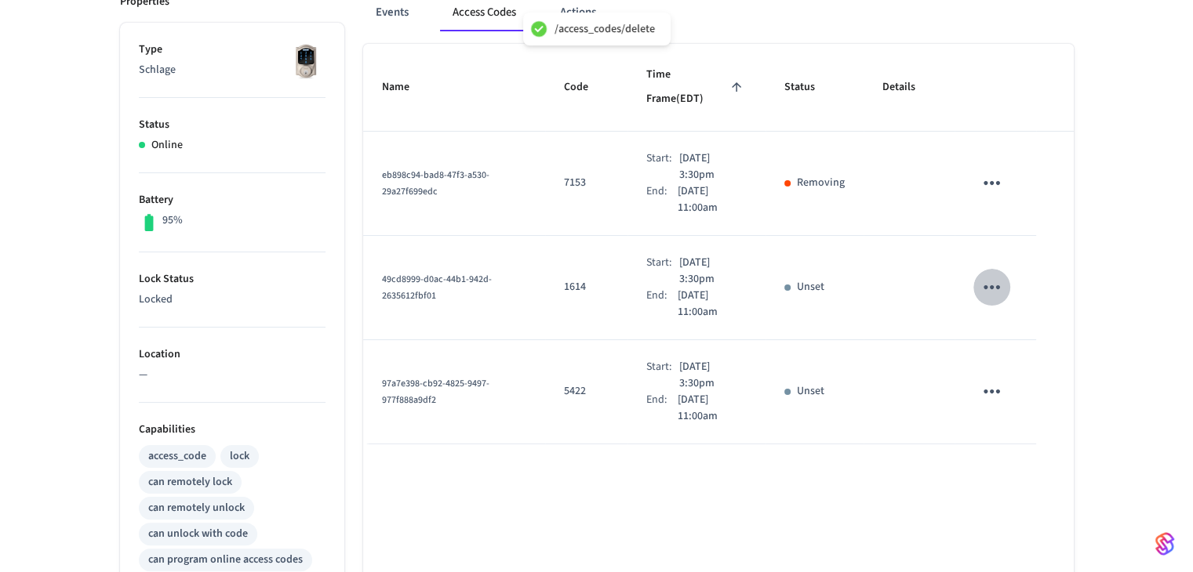
click at [993, 275] on icon "sticky table" at bounding box center [991, 287] width 24 height 24
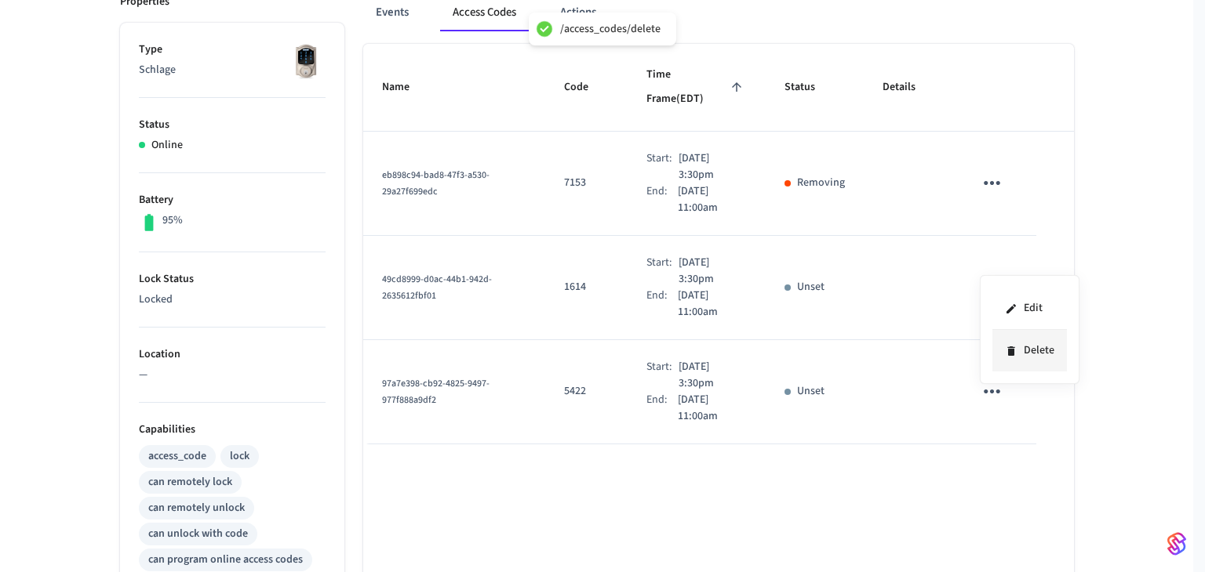
click at [1016, 355] on icon at bounding box center [1011, 351] width 13 height 13
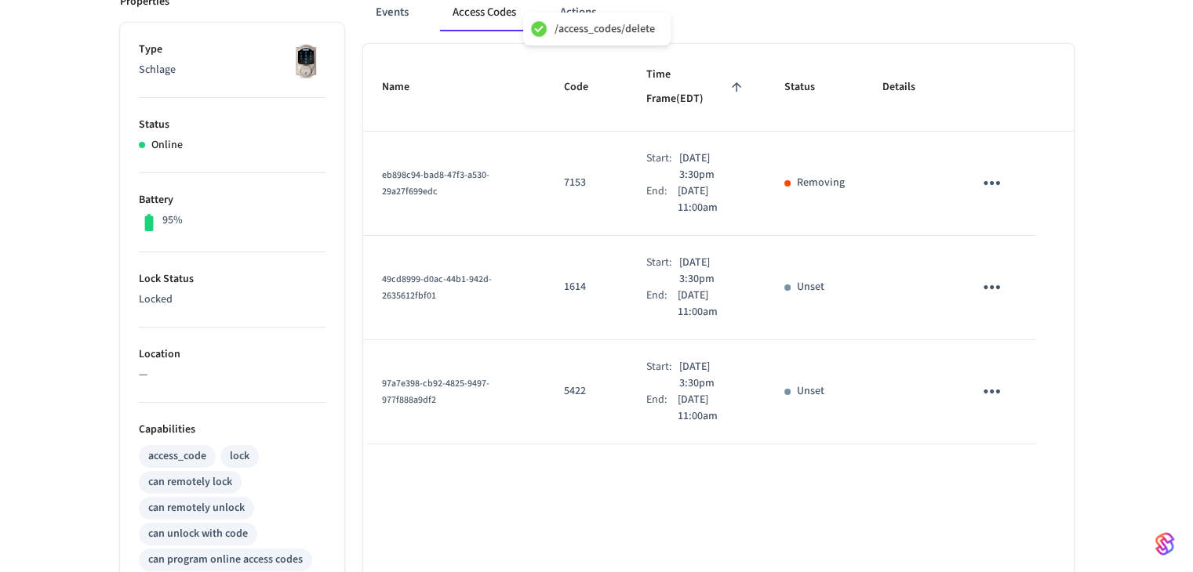
click at [988, 380] on icon "sticky table" at bounding box center [991, 392] width 24 height 24
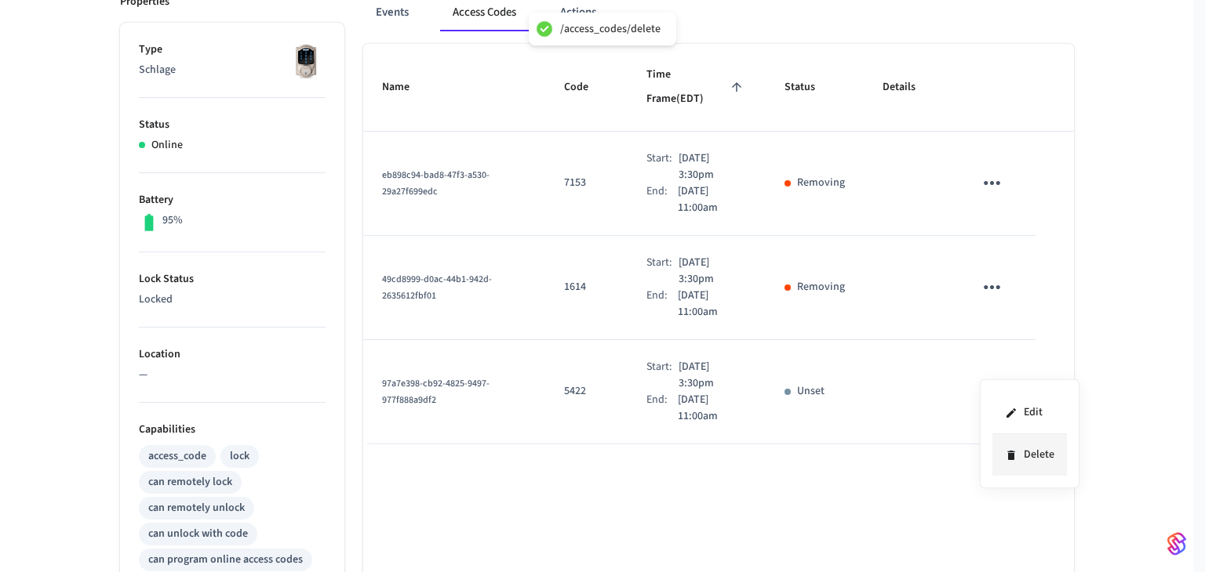
click at [1029, 465] on li "Delete" at bounding box center [1029, 455] width 74 height 42
